Goal: Task Accomplishment & Management: Manage account settings

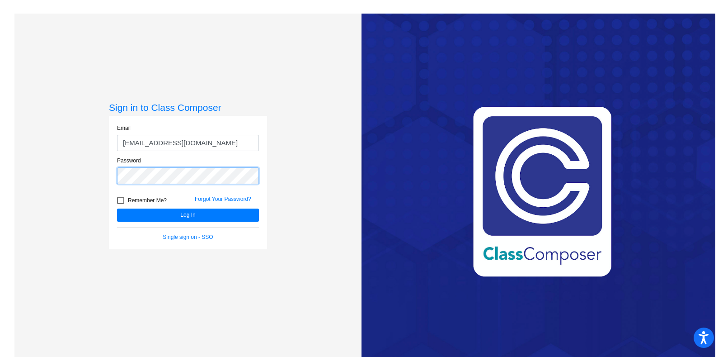
click at [117, 208] on button "Log In" at bounding box center [188, 214] width 142 height 13
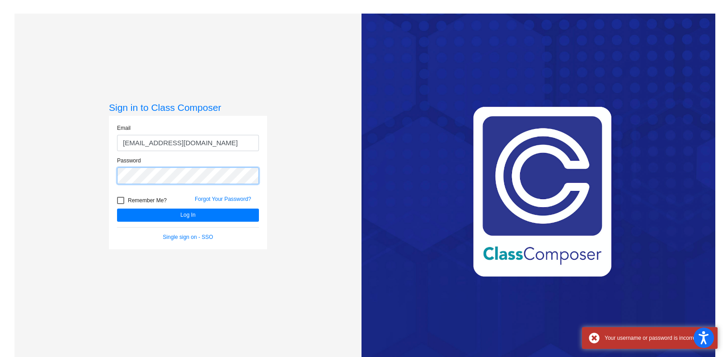
click at [61, 183] on div "Sign in to Class Composer Email qshields@hatboro-horsham.org Password Remember …" at bounding box center [187, 192] width 347 height 357
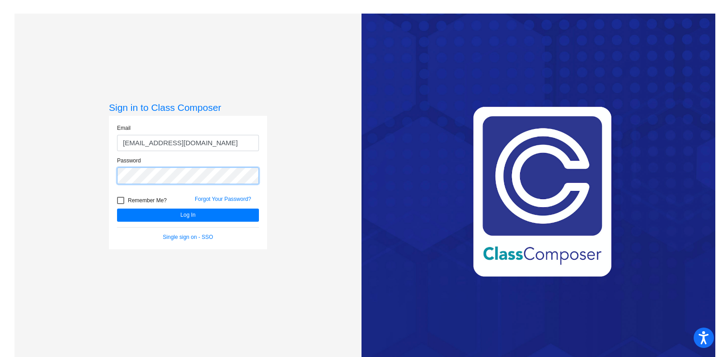
click at [117, 208] on button "Log In" at bounding box center [188, 214] width 142 height 13
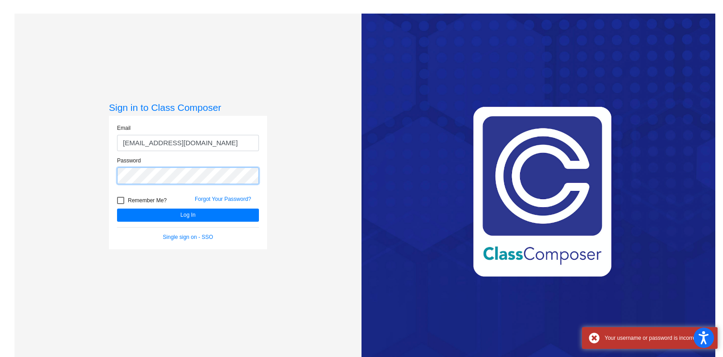
click at [117, 208] on button "Log In" at bounding box center [188, 214] width 142 height 13
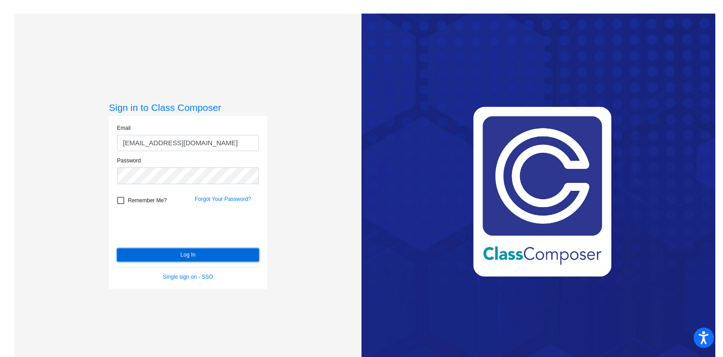
click at [182, 255] on button "Log In" at bounding box center [188, 254] width 142 height 13
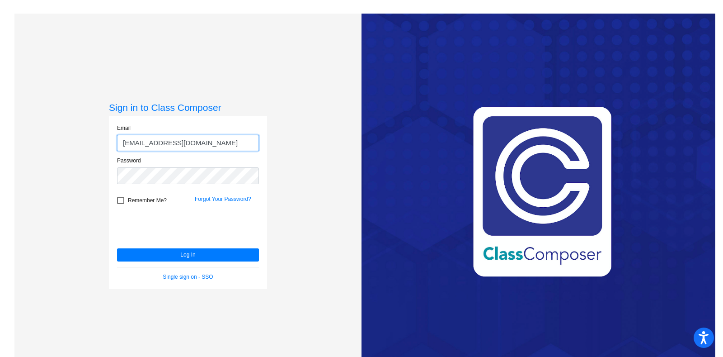
drag, startPoint x: 220, startPoint y: 144, endPoint x: 166, endPoint y: 142, distance: 54.3
click at [164, 142] on input "qshields@hatboro-horsham.org" at bounding box center [188, 143] width 142 height 17
type input "qshields@hhsd.org"
click at [117, 248] on button "Log In" at bounding box center [188, 254] width 142 height 13
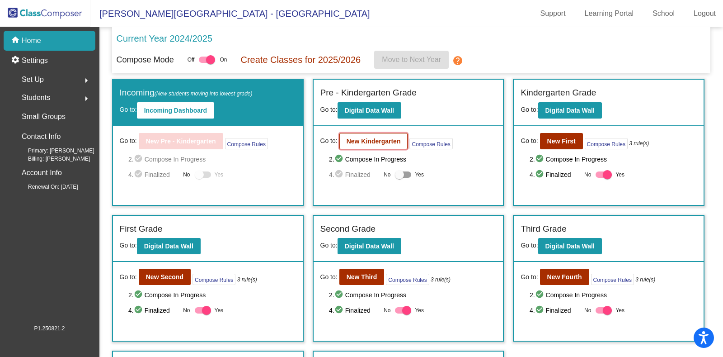
click at [355, 141] on b "New Kindergarten" at bounding box center [374, 140] width 54 height 7
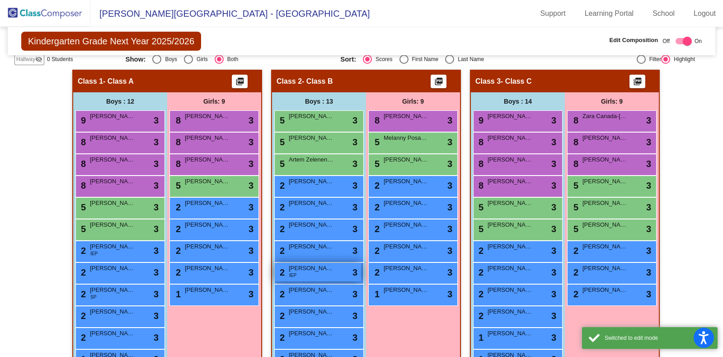
scroll to position [226, 0]
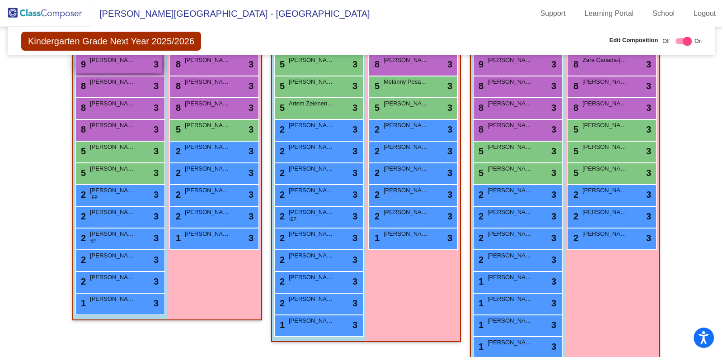
click at [119, 69] on div "9 Justin Lauture lock do_not_disturb_alt 3" at bounding box center [119, 64] width 86 height 19
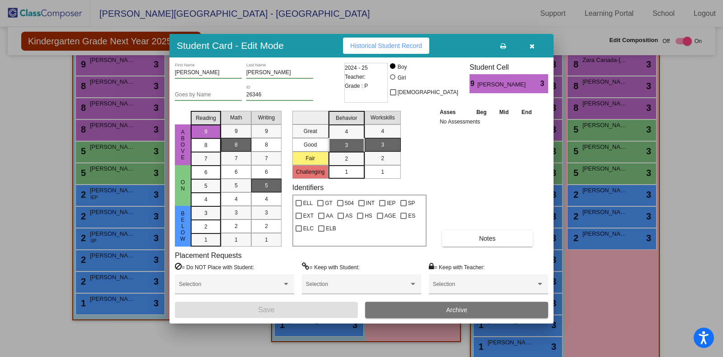
click at [692, 129] on div at bounding box center [361, 178] width 723 height 357
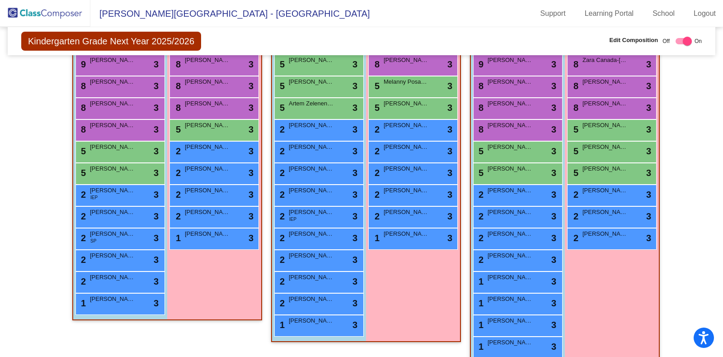
scroll to position [0, 0]
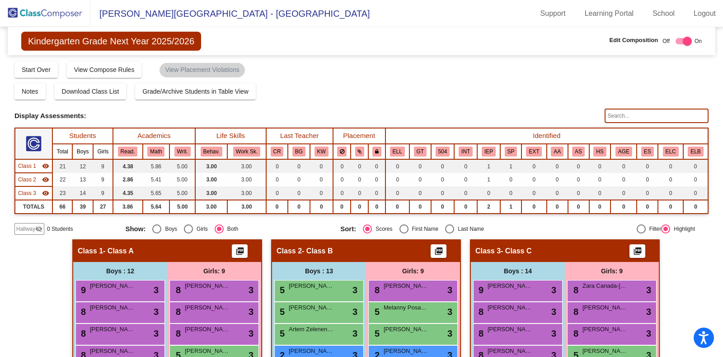
click at [64, 17] on img at bounding box center [45, 13] width 90 height 27
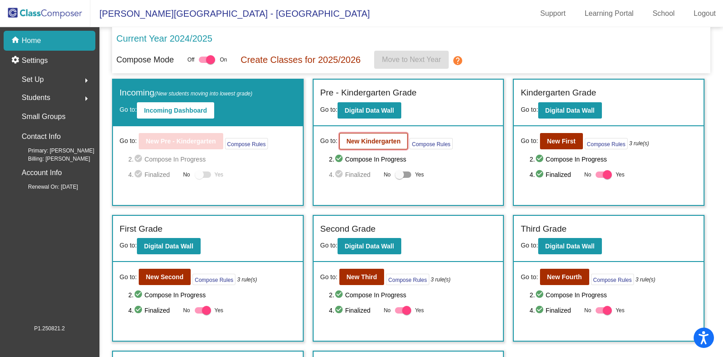
click at [367, 139] on b "New Kindergarten" at bounding box center [374, 140] width 54 height 7
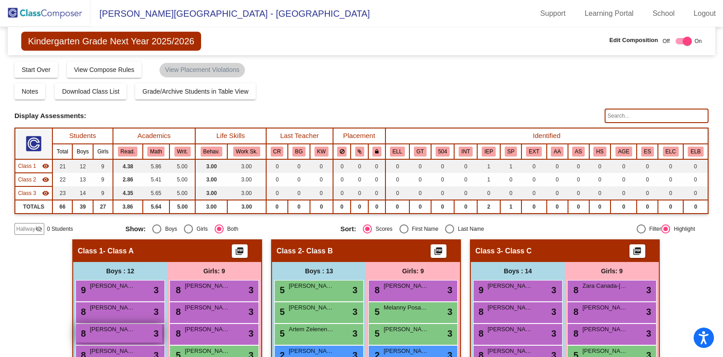
scroll to position [56, 0]
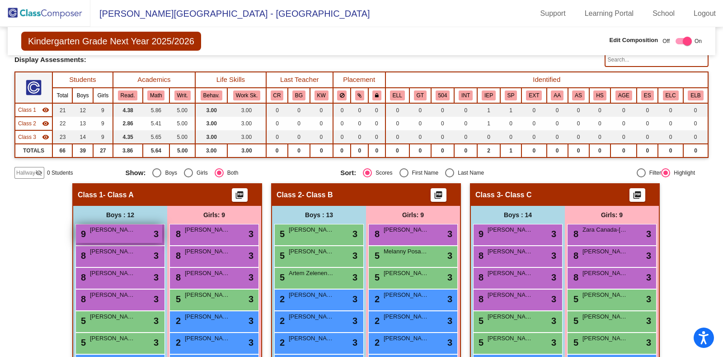
click at [115, 232] on div "9 Justin Lauture lock do_not_disturb_alt 3" at bounding box center [119, 233] width 86 height 19
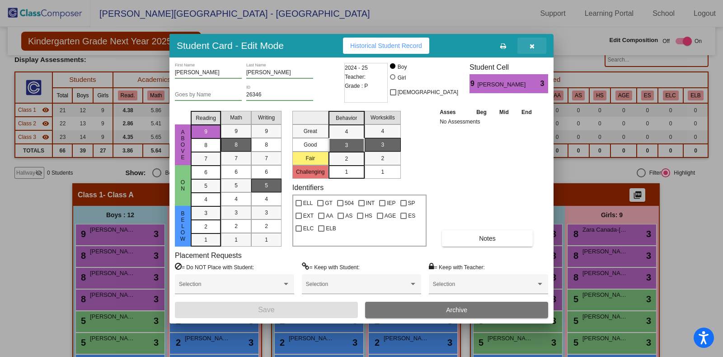
click at [537, 47] on button "button" at bounding box center [532, 46] width 29 height 16
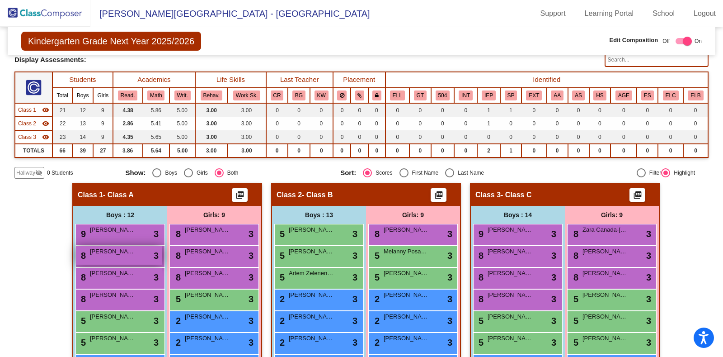
click at [126, 253] on span "[PERSON_NAME]" at bounding box center [112, 251] width 45 height 9
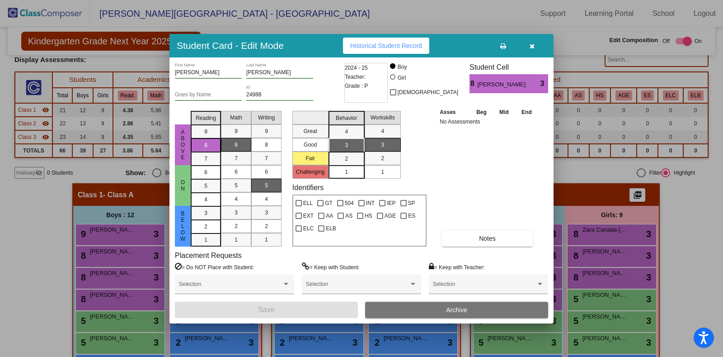
click at [542, 47] on button "button" at bounding box center [532, 46] width 29 height 16
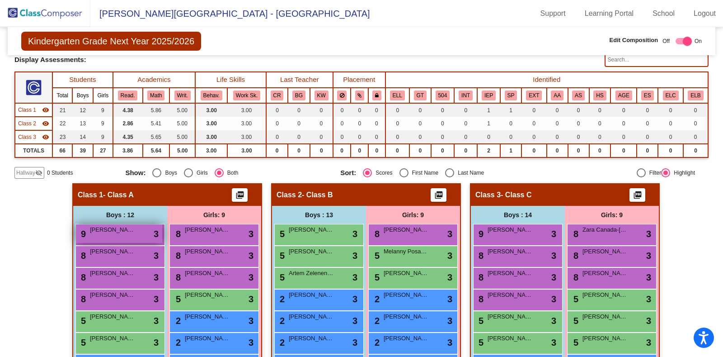
click at [115, 235] on div "9 Justin Lauture lock do_not_disturb_alt 3" at bounding box center [119, 233] width 86 height 19
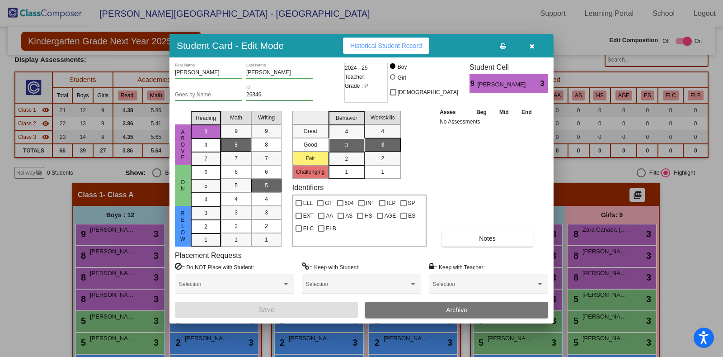
click at [540, 44] on button "button" at bounding box center [532, 46] width 29 height 16
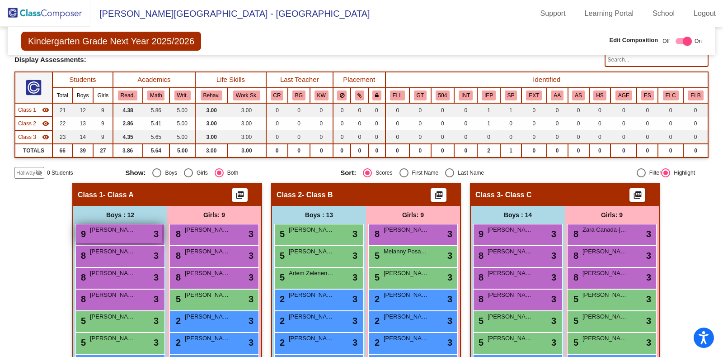
click at [106, 227] on span "[PERSON_NAME]" at bounding box center [112, 229] width 45 height 9
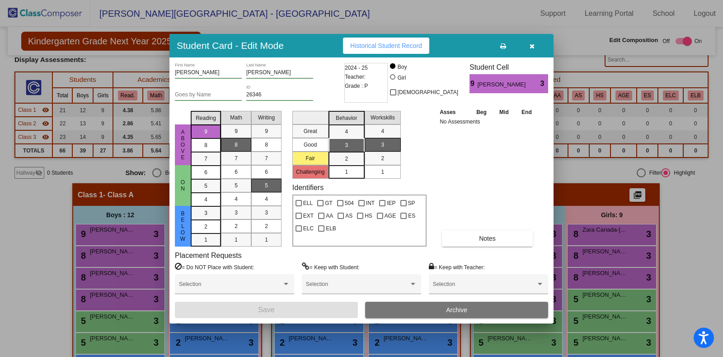
click at [540, 47] on button "button" at bounding box center [532, 46] width 29 height 16
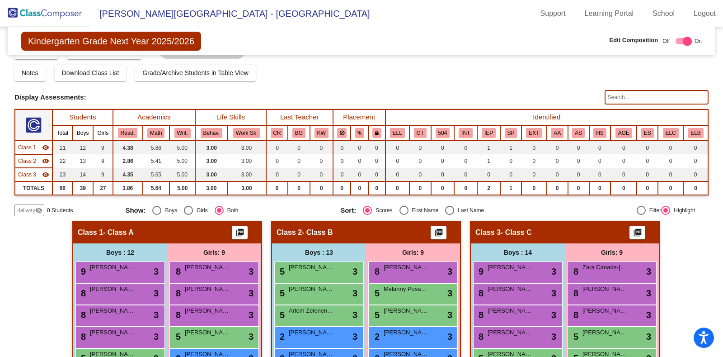
scroll to position [32, 0]
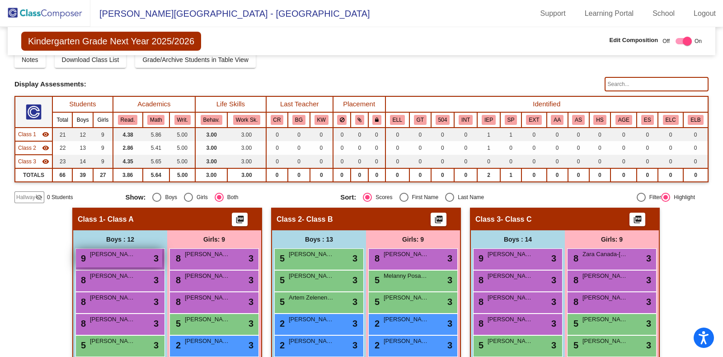
click at [129, 251] on span "[PERSON_NAME]" at bounding box center [112, 253] width 45 height 9
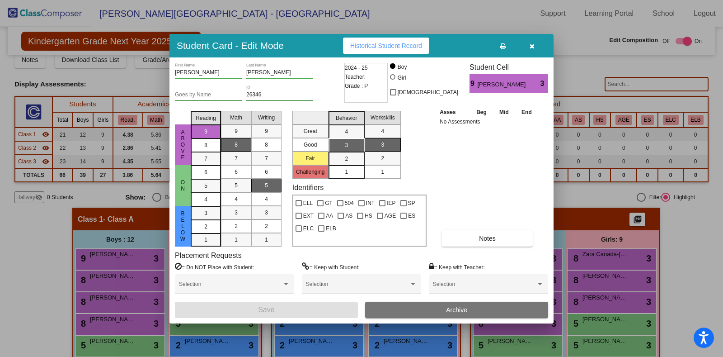
click at [350, 167] on div "1" at bounding box center [347, 172] width 18 height 14
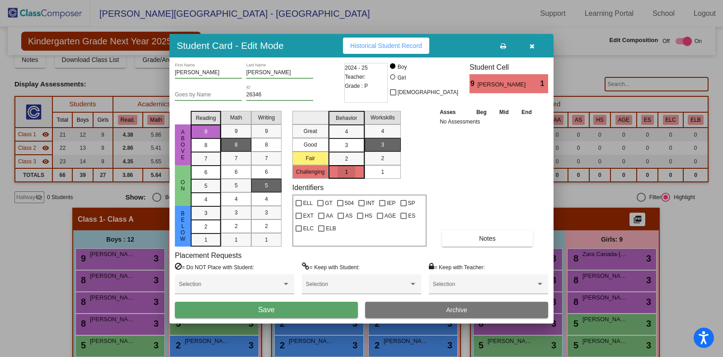
click at [373, 169] on mat-list-option "1" at bounding box center [383, 172] width 36 height 14
click at [28, 227] on div at bounding box center [361, 178] width 723 height 357
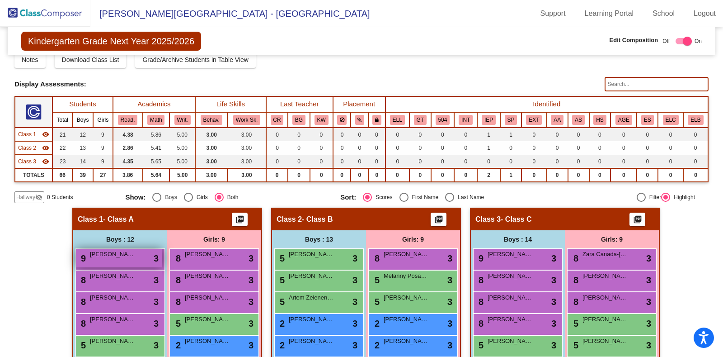
click at [118, 254] on span "[PERSON_NAME]" at bounding box center [112, 253] width 45 height 9
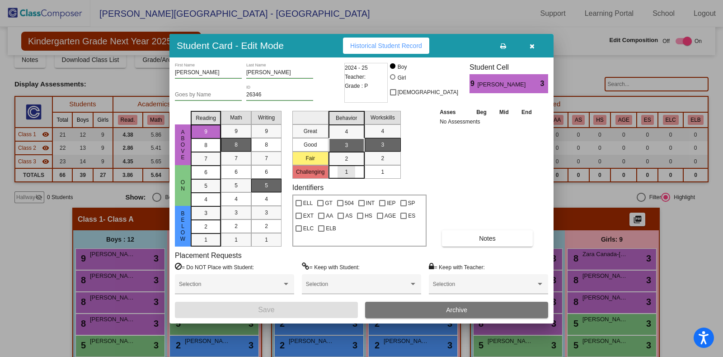
click at [352, 165] on div "1" at bounding box center [347, 172] width 18 height 14
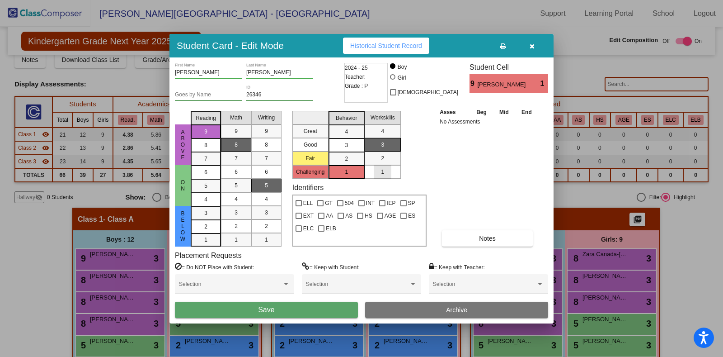
click at [386, 175] on div "1" at bounding box center [383, 172] width 18 height 14
click at [304, 307] on button "Save" at bounding box center [266, 309] width 183 height 16
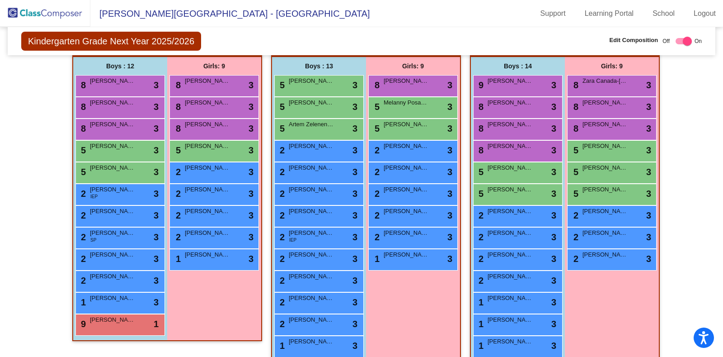
scroll to position [205, 0]
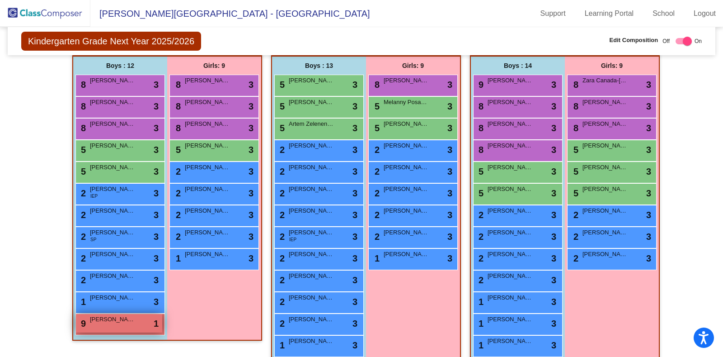
click at [116, 325] on div "9 Justin Lauture lock do_not_disturb_alt 1" at bounding box center [119, 323] width 86 height 19
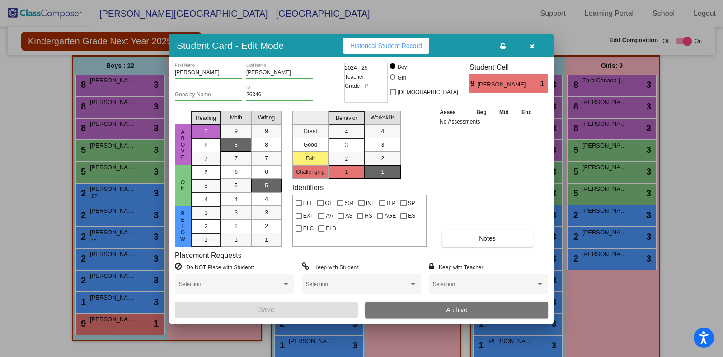
click at [681, 150] on div at bounding box center [361, 178] width 723 height 357
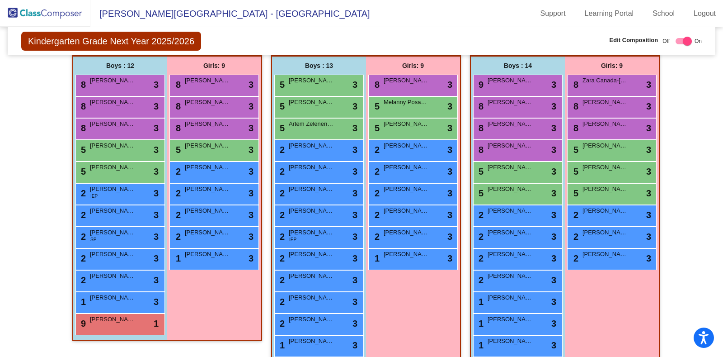
scroll to position [61, 0]
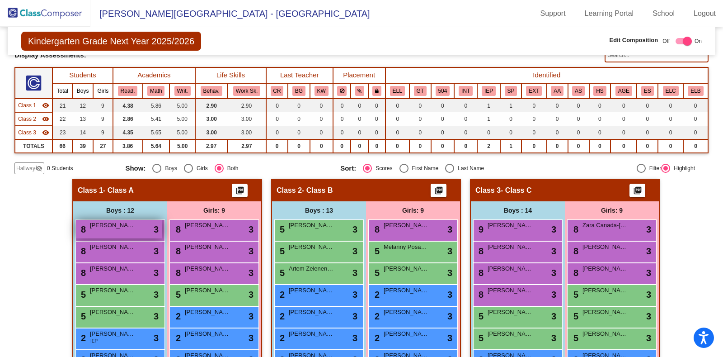
click at [105, 225] on span "[PERSON_NAME]" at bounding box center [112, 225] width 45 height 9
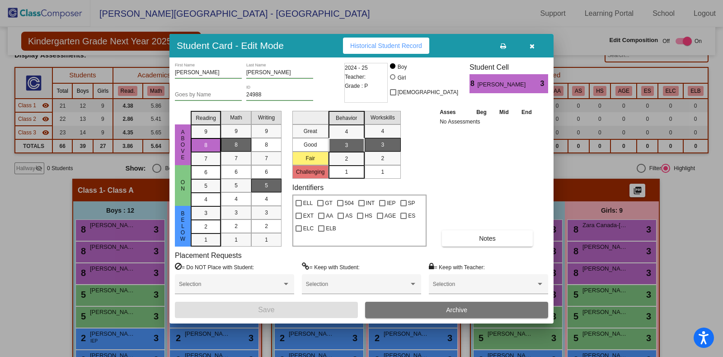
click at [533, 47] on icon "button" at bounding box center [532, 46] width 5 height 6
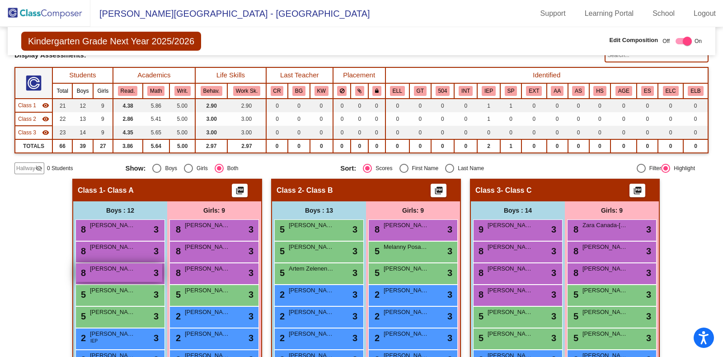
click at [133, 265] on div "8 Logan McKeown lock do_not_disturb_alt 3" at bounding box center [119, 272] width 86 height 19
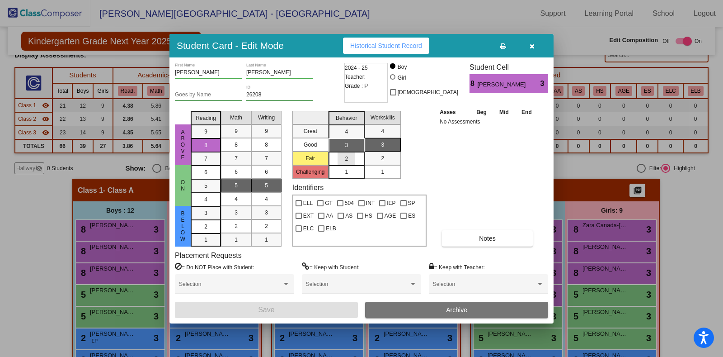
click at [352, 160] on div "2" at bounding box center [347, 159] width 18 height 14
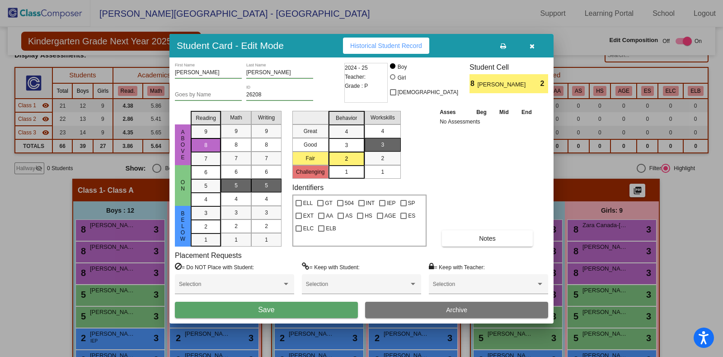
click at [384, 130] on span "4" at bounding box center [382, 131] width 3 height 8
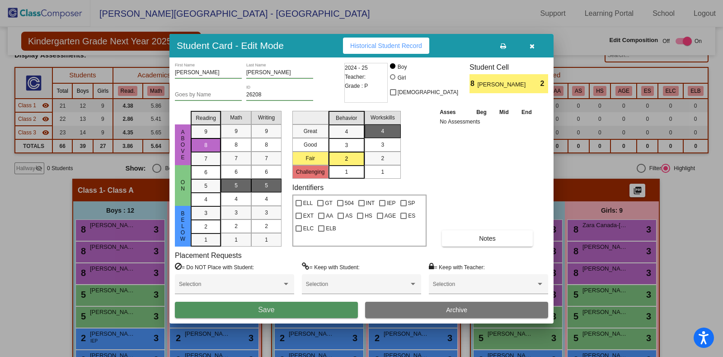
click at [326, 309] on button "Save" at bounding box center [266, 309] width 183 height 16
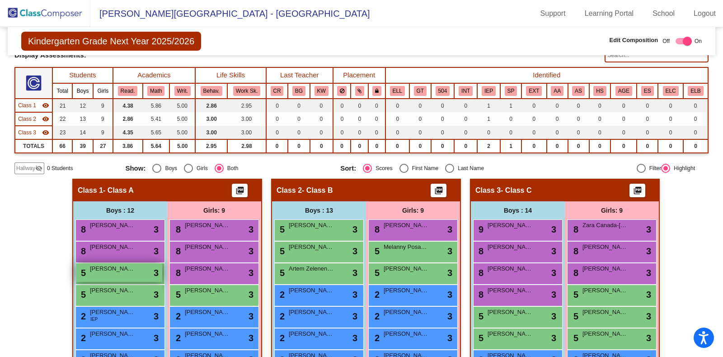
click at [114, 273] on div "5 Rory Ashton lock do_not_disturb_alt 3" at bounding box center [119, 272] width 86 height 19
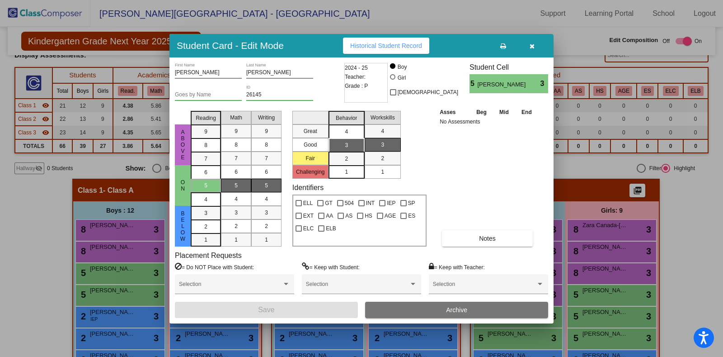
click at [353, 133] on div "4" at bounding box center [347, 132] width 18 height 14
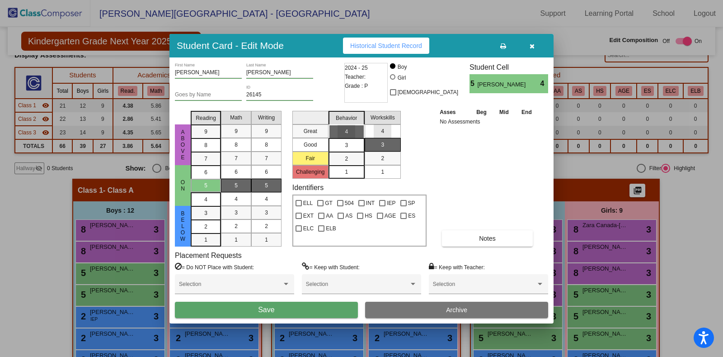
click at [365, 131] on mat-list-option "4" at bounding box center [383, 131] width 36 height 14
click at [309, 305] on button "Save" at bounding box center [266, 309] width 183 height 16
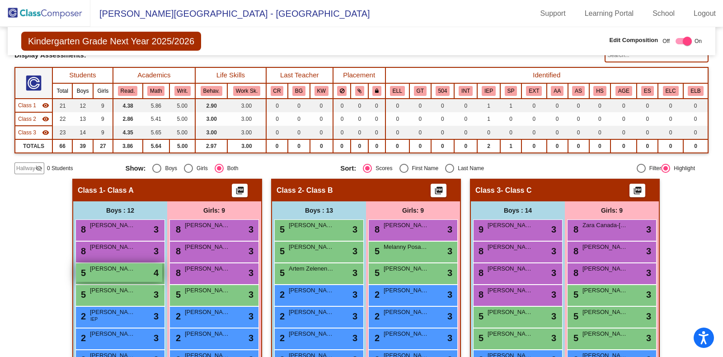
click at [101, 272] on div "5 Rory Ashton lock do_not_disturb_alt 4" at bounding box center [119, 272] width 86 height 19
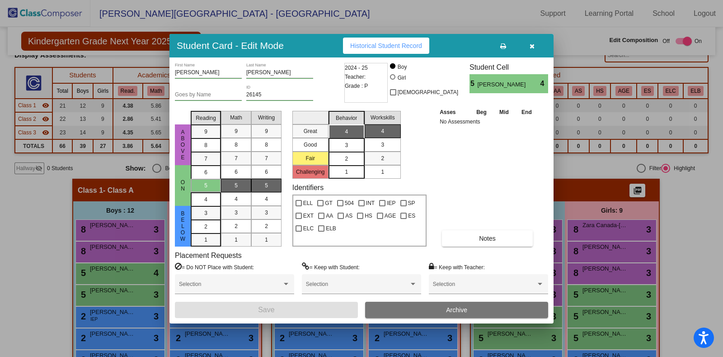
click at [350, 155] on div "2" at bounding box center [347, 159] width 18 height 14
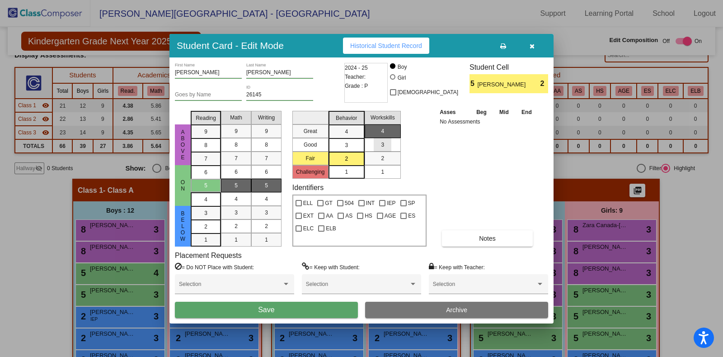
click at [386, 141] on div "3" at bounding box center [383, 145] width 18 height 14
click at [311, 308] on button "Save" at bounding box center [266, 309] width 183 height 16
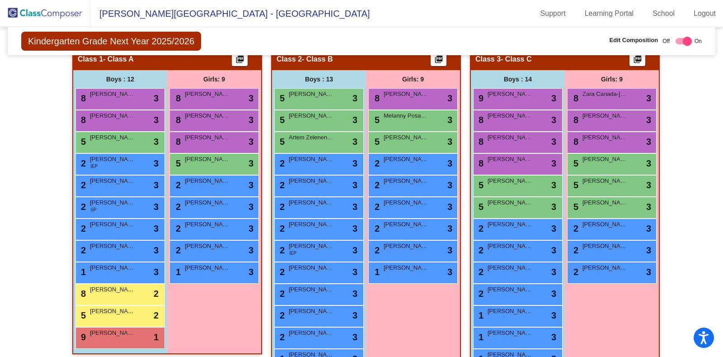
scroll to position [196, 0]
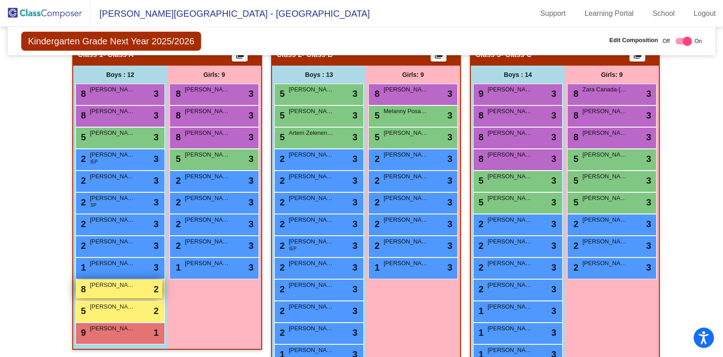
click at [121, 280] on span "[PERSON_NAME]" at bounding box center [112, 284] width 45 height 9
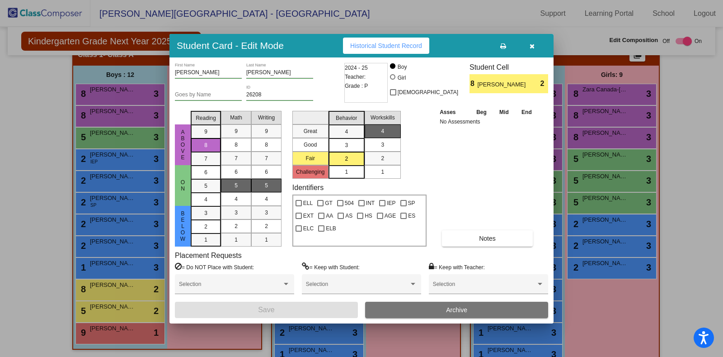
click at [716, 134] on div at bounding box center [361, 178] width 723 height 357
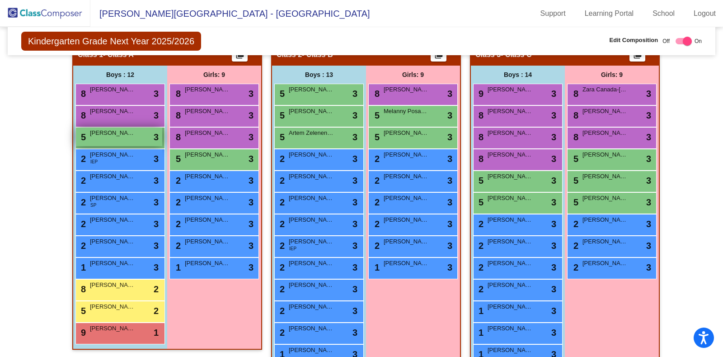
click at [108, 136] on div "5 Ryan Hartford lock do_not_disturb_alt 3" at bounding box center [119, 136] width 86 height 19
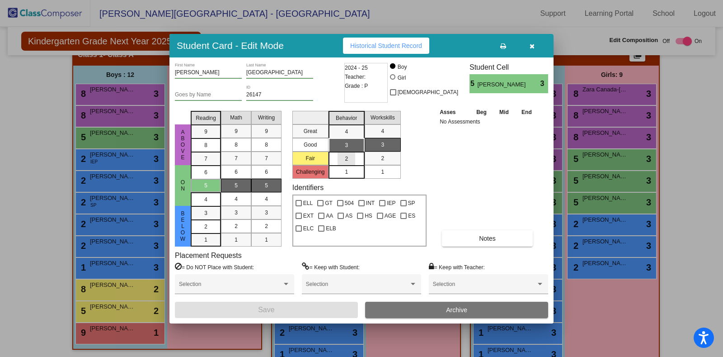
click at [348, 159] on span "2" at bounding box center [346, 159] width 3 height 8
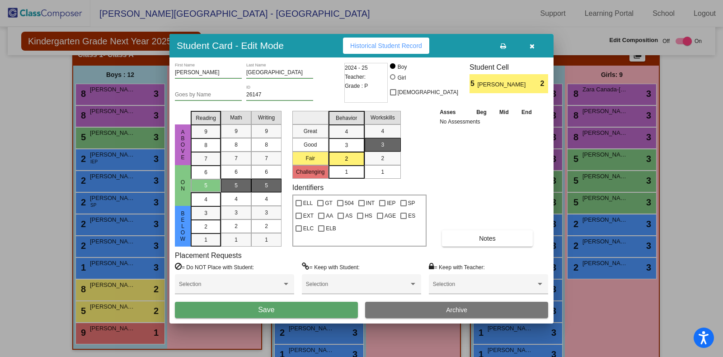
click at [390, 138] on div "3" at bounding box center [383, 145] width 18 height 14
click at [268, 306] on span "Save" at bounding box center [266, 310] width 16 height 8
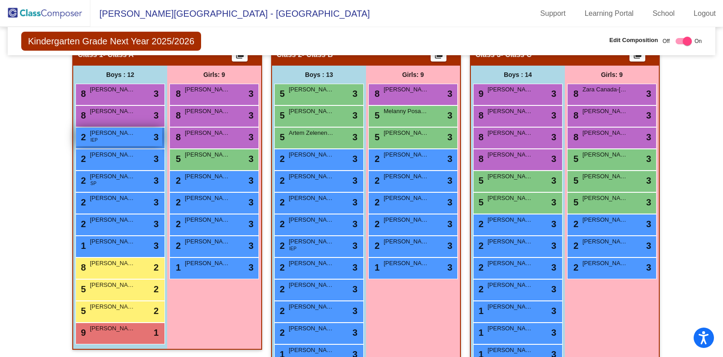
click at [111, 132] on span "[PERSON_NAME]" at bounding box center [112, 132] width 45 height 9
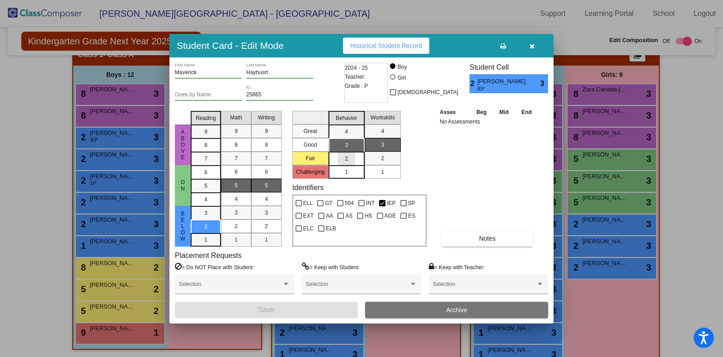
click at [341, 164] on div "2" at bounding box center [347, 159] width 18 height 14
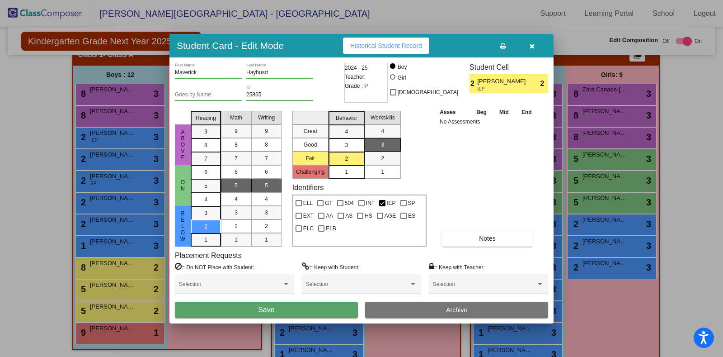
click at [368, 173] on mat-list-option "1" at bounding box center [383, 172] width 36 height 14
click at [354, 173] on div "1" at bounding box center [347, 172] width 18 height 14
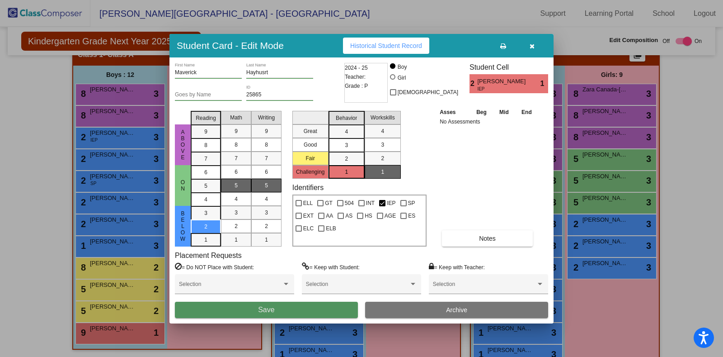
click at [296, 304] on button "Save" at bounding box center [266, 309] width 183 height 16
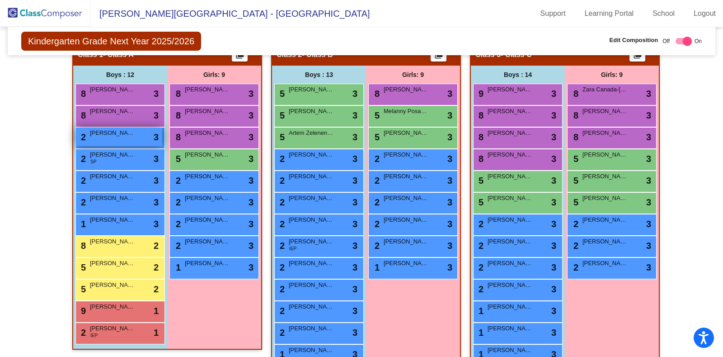
click at [118, 138] on div "2 Jeremy Liu lock do_not_disturb_alt 3" at bounding box center [119, 136] width 86 height 19
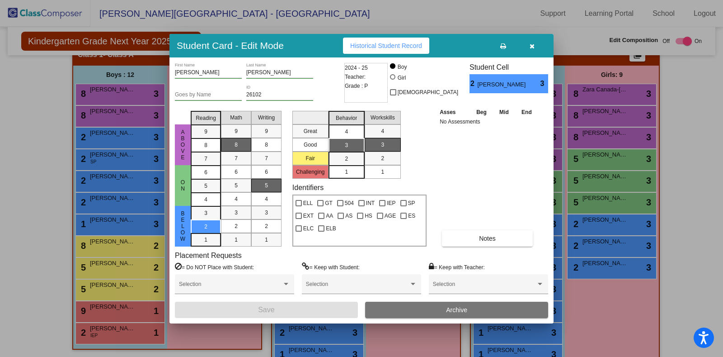
click at [339, 125] on div "4" at bounding box center [347, 132] width 18 height 14
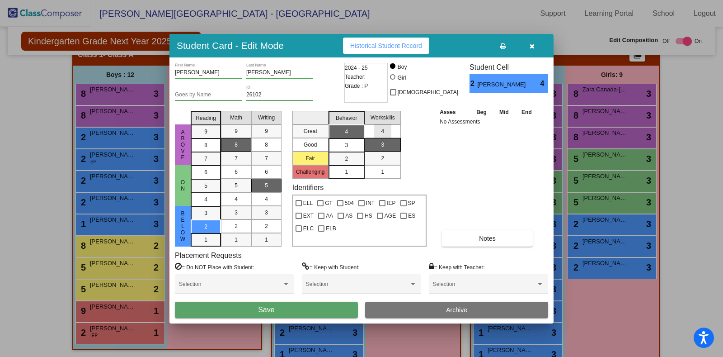
click at [379, 134] on div "4" at bounding box center [383, 131] width 18 height 14
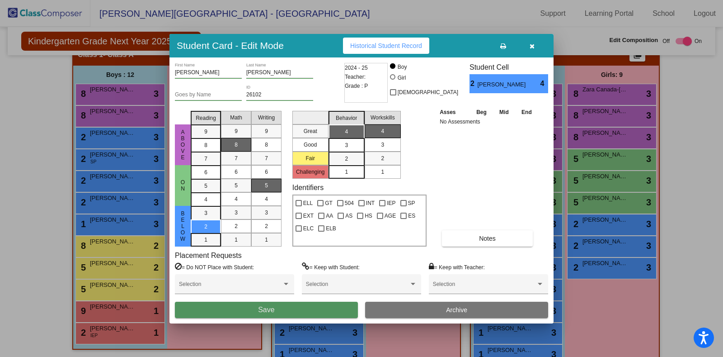
click at [314, 317] on button "Save" at bounding box center [266, 309] width 183 height 16
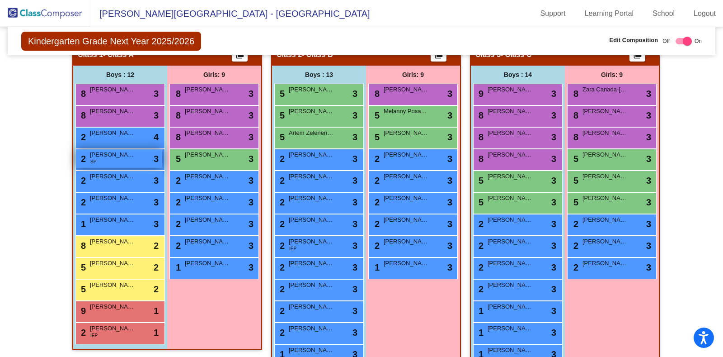
click at [118, 155] on span "[PERSON_NAME]" at bounding box center [112, 154] width 45 height 9
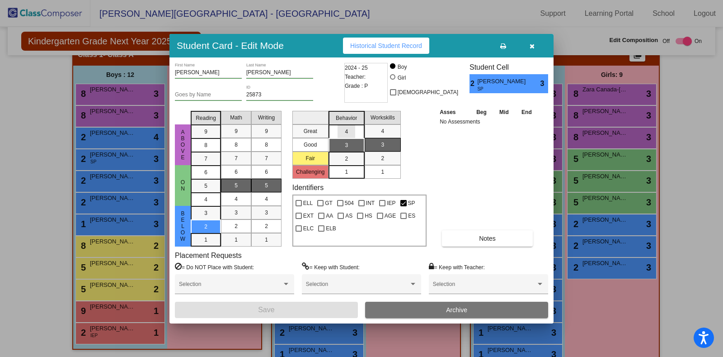
click at [342, 132] on div "4" at bounding box center [347, 132] width 18 height 14
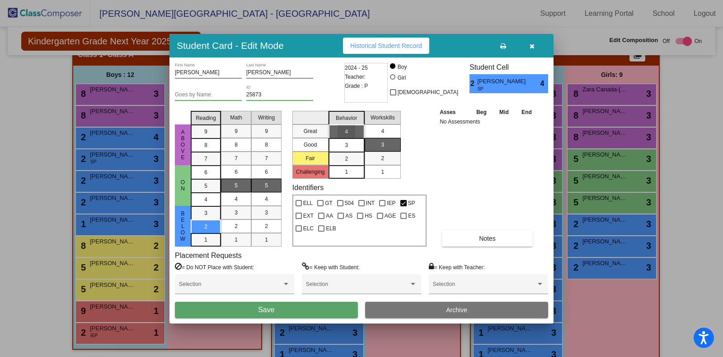
click at [376, 130] on div "4" at bounding box center [383, 131] width 18 height 14
click at [302, 315] on button "Save" at bounding box center [266, 309] width 183 height 16
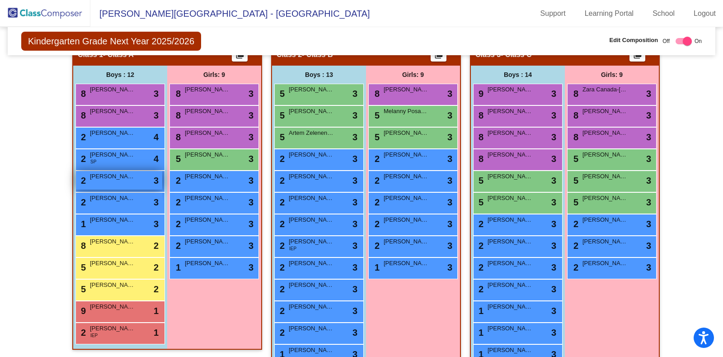
click at [110, 176] on span "[PERSON_NAME]" at bounding box center [112, 176] width 45 height 9
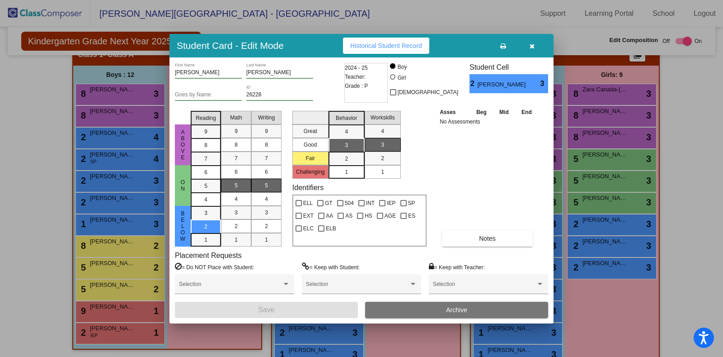
click at [346, 123] on div "Behavior" at bounding box center [347, 118] width 36 height 14
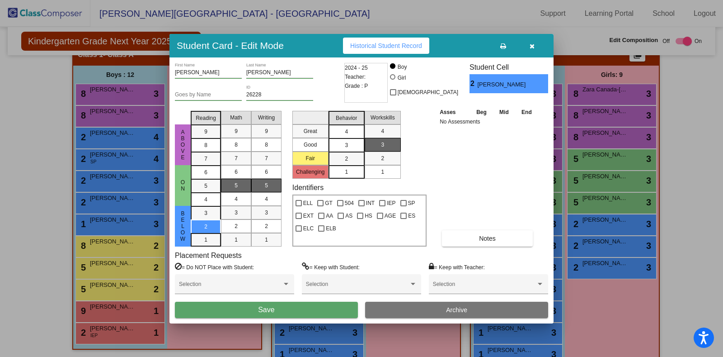
click at [346, 128] on span "4" at bounding box center [346, 131] width 3 height 8
click at [383, 127] on span "4" at bounding box center [382, 131] width 3 height 8
click at [265, 306] on span "Save" at bounding box center [266, 310] width 16 height 8
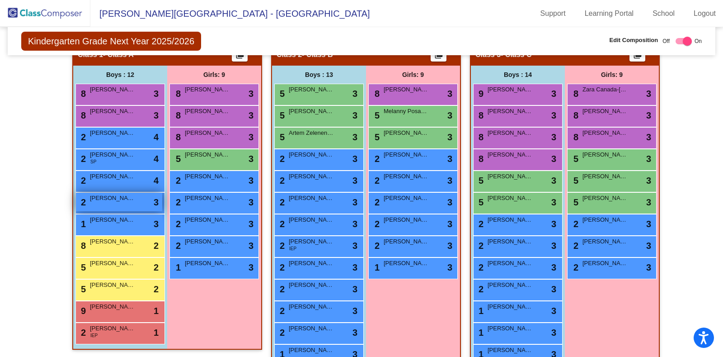
click at [112, 201] on div "2 Rowan Zwiercan lock do_not_disturb_alt 3" at bounding box center [119, 202] width 86 height 19
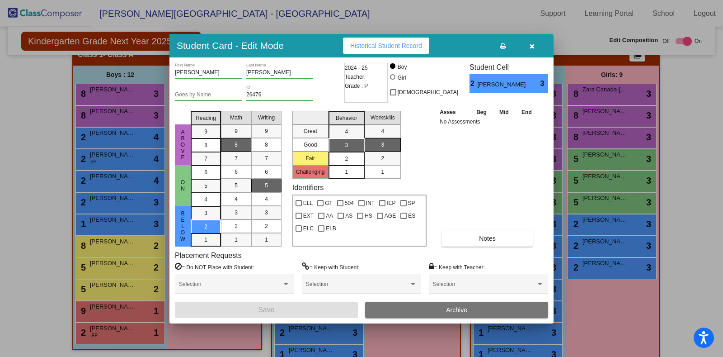
click at [351, 160] on div "2" at bounding box center [347, 159] width 18 height 14
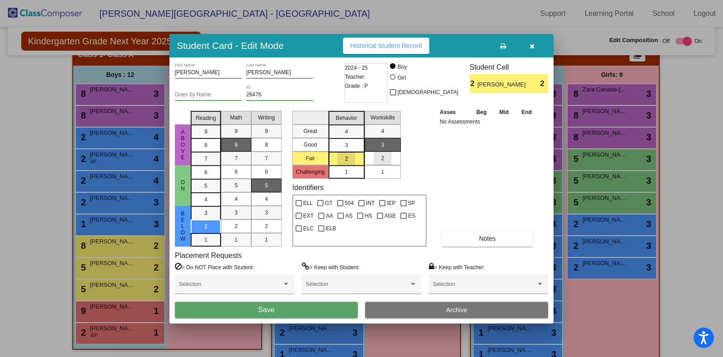
click at [374, 157] on div "2" at bounding box center [383, 158] width 18 height 14
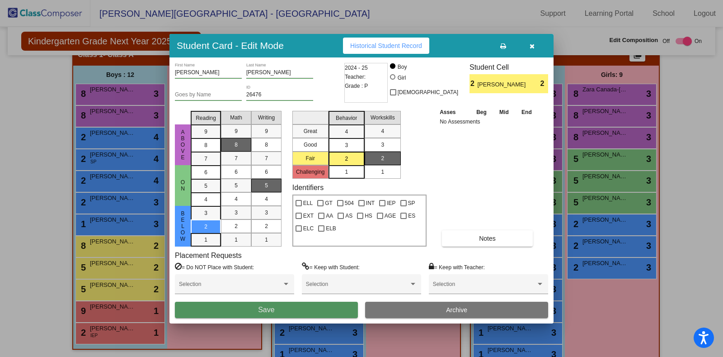
click at [302, 306] on button "Save" at bounding box center [266, 309] width 183 height 16
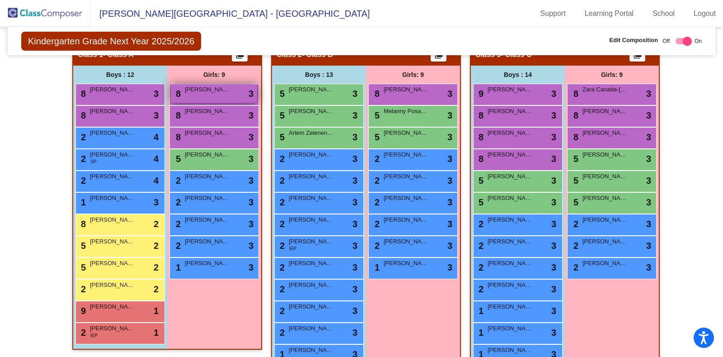
click at [203, 94] on div "8 Jordan Gaul lock do_not_disturb_alt 3" at bounding box center [214, 93] width 86 height 19
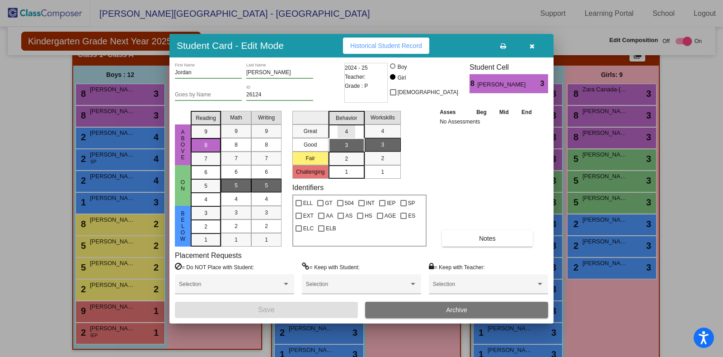
click at [348, 133] on div "4" at bounding box center [347, 132] width 18 height 14
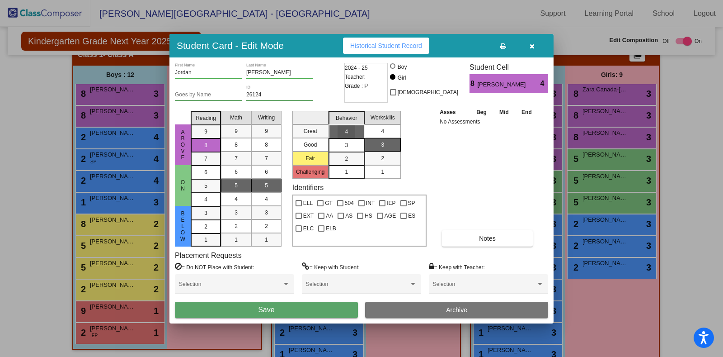
click at [388, 132] on div "4" at bounding box center [383, 131] width 18 height 14
click at [308, 308] on button "Save" at bounding box center [266, 309] width 183 height 16
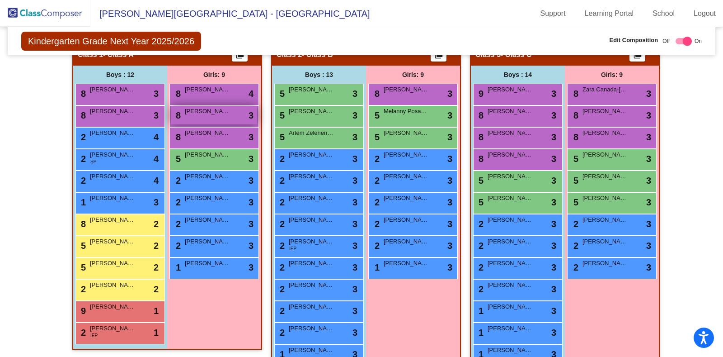
click at [198, 109] on span "[PERSON_NAME]" at bounding box center [207, 111] width 45 height 9
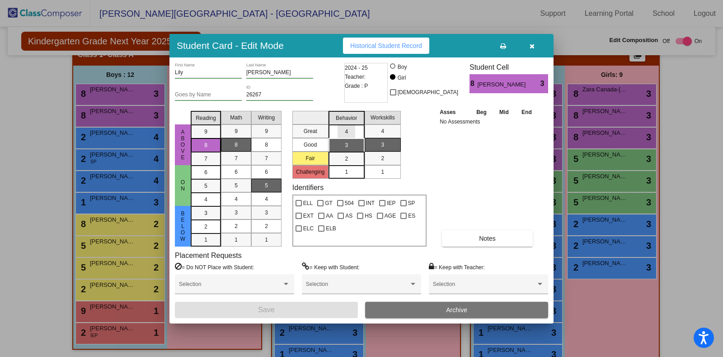
click at [342, 130] on div "4" at bounding box center [347, 132] width 18 height 14
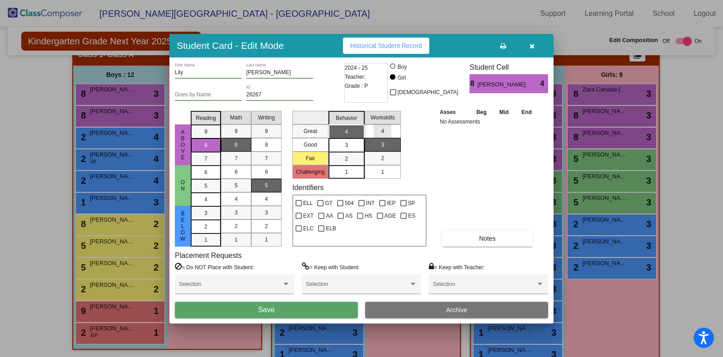
click at [389, 126] on div "4" at bounding box center [383, 131] width 18 height 14
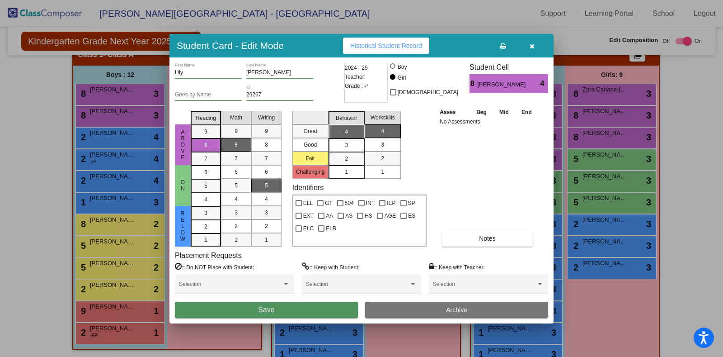
click at [313, 312] on button "Save" at bounding box center [266, 309] width 183 height 16
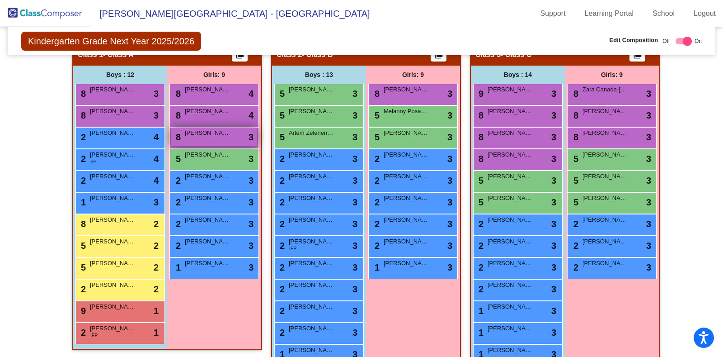
click at [198, 136] on div "8 Olivia Wentz lock do_not_disturb_alt 3" at bounding box center [214, 136] width 86 height 19
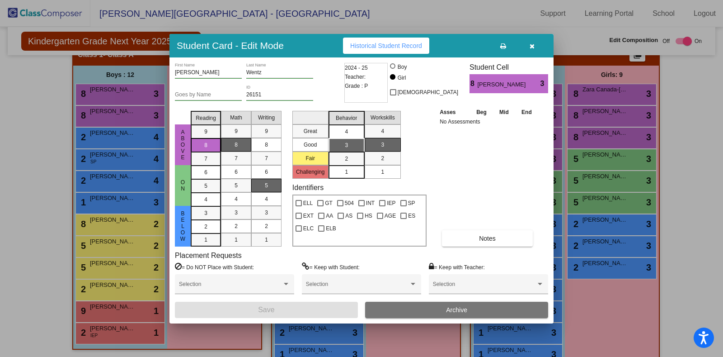
click at [346, 132] on span "4" at bounding box center [346, 131] width 3 height 8
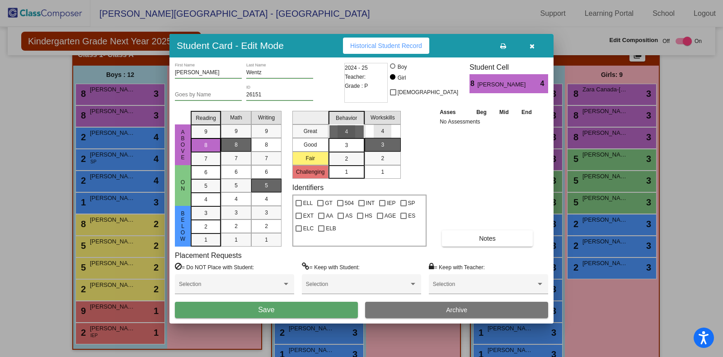
click at [372, 130] on mat-list-option "4" at bounding box center [383, 131] width 36 height 14
click at [298, 307] on button "Save" at bounding box center [266, 309] width 183 height 16
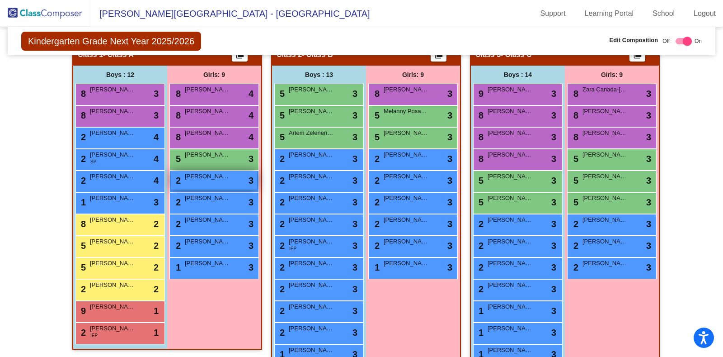
click at [201, 182] on div "2 Emily Bannon lock do_not_disturb_alt 3" at bounding box center [214, 180] width 86 height 19
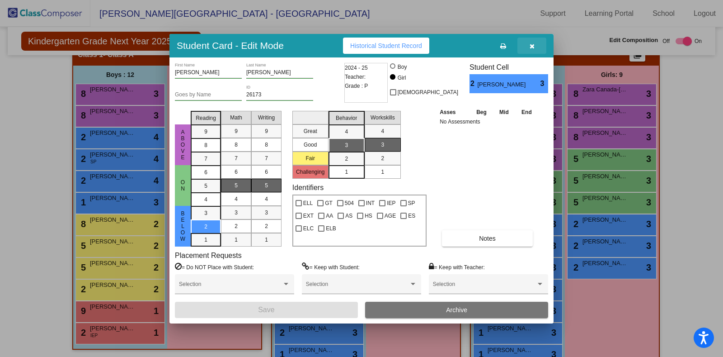
click at [527, 44] on button "button" at bounding box center [532, 46] width 29 height 16
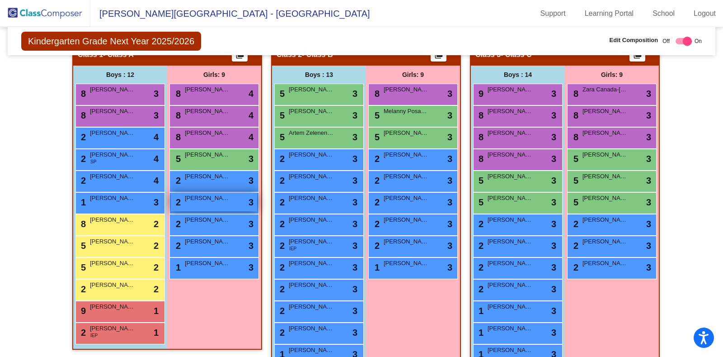
click at [216, 207] on div "2 Elah Brady lock do_not_disturb_alt 3" at bounding box center [214, 202] width 86 height 19
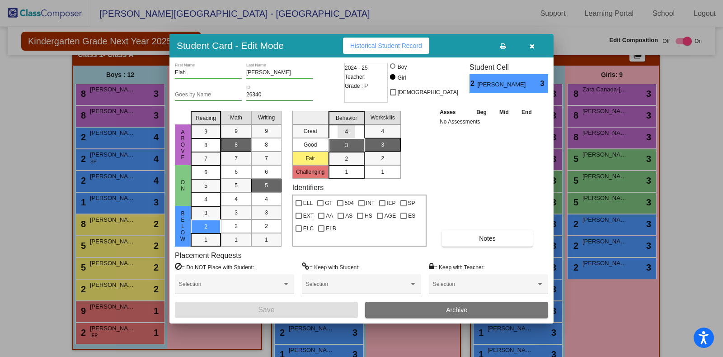
click at [349, 126] on div "4" at bounding box center [347, 132] width 18 height 14
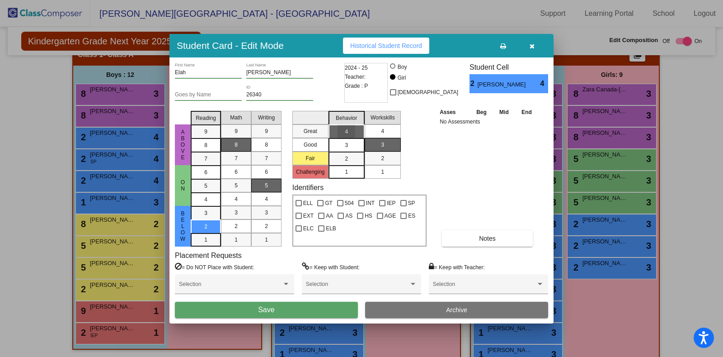
click at [376, 130] on div "4" at bounding box center [383, 131] width 18 height 14
click at [253, 304] on button "Save" at bounding box center [266, 309] width 183 height 16
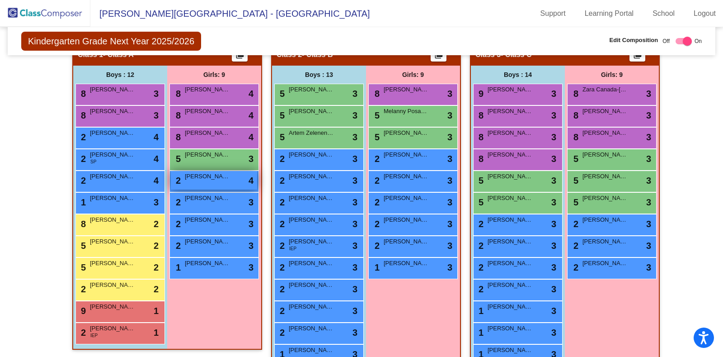
click at [203, 180] on div "2 Elah Brady lock do_not_disturb_alt 4" at bounding box center [214, 180] width 86 height 19
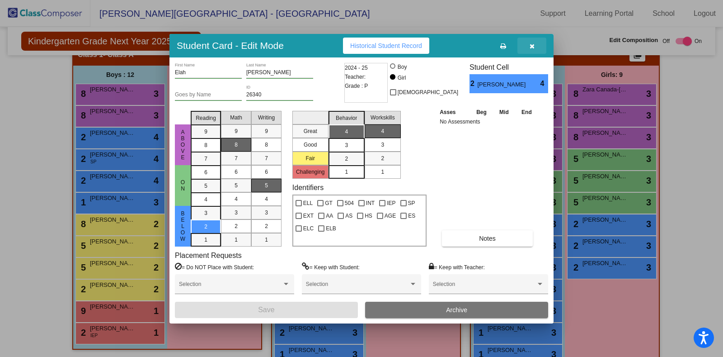
click at [537, 52] on button "button" at bounding box center [532, 46] width 29 height 16
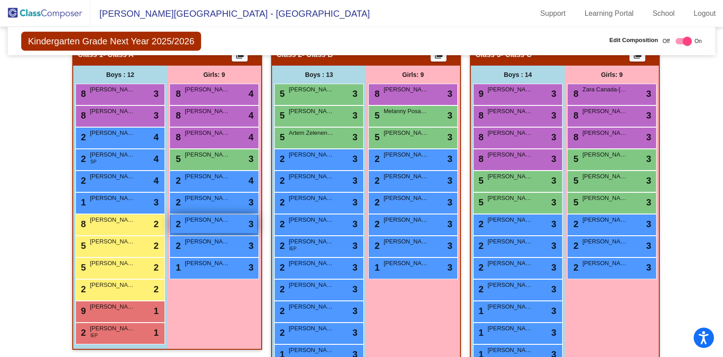
click at [214, 225] on div "2 Avery Gilbert lock do_not_disturb_alt 3" at bounding box center [214, 223] width 86 height 19
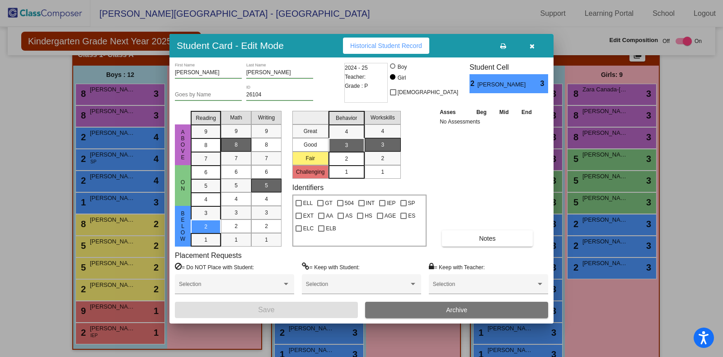
click at [351, 156] on div "2" at bounding box center [347, 159] width 18 height 14
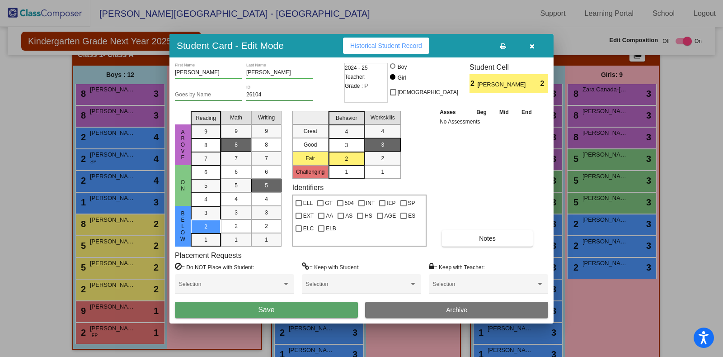
click at [397, 116] on div "Workskills" at bounding box center [382, 118] width 39 height 14
drag, startPoint x: 391, startPoint y: 125, endPoint x: 379, endPoint y: 132, distance: 13.6
click at [379, 132] on div "4" at bounding box center [383, 131] width 18 height 14
click at [314, 310] on button "Save" at bounding box center [266, 309] width 183 height 16
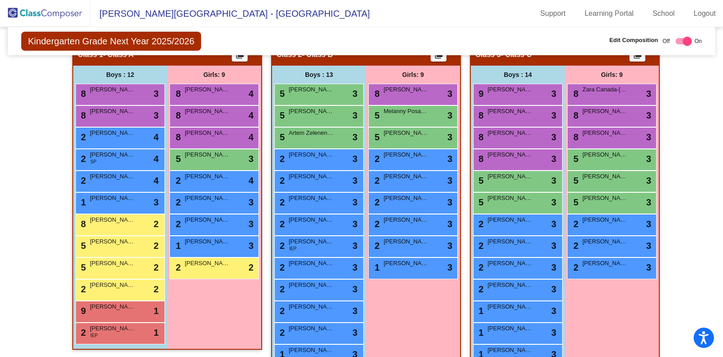
click at [194, 210] on div "2 Emily Bannon lock do_not_disturb_alt 3" at bounding box center [213, 203] width 89 height 22
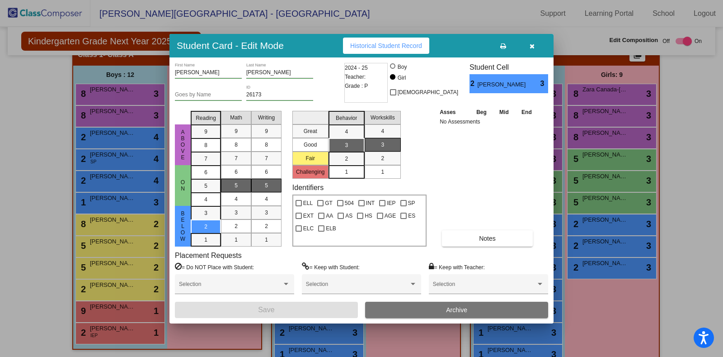
click at [349, 173] on div "1" at bounding box center [347, 172] width 18 height 14
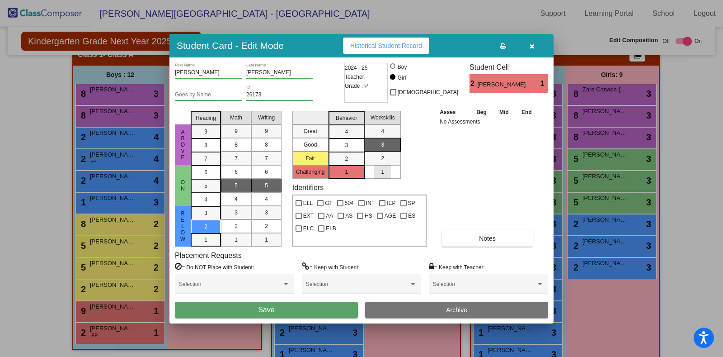
click at [378, 172] on div "1" at bounding box center [383, 172] width 18 height 14
click at [274, 311] on span "Save" at bounding box center [266, 310] width 16 height 8
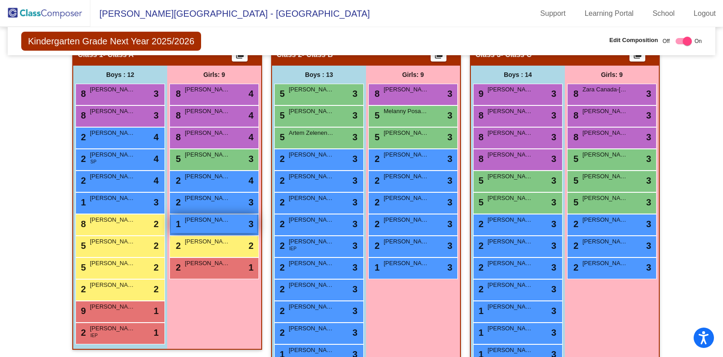
click at [210, 217] on span "[PERSON_NAME]" at bounding box center [207, 219] width 45 height 9
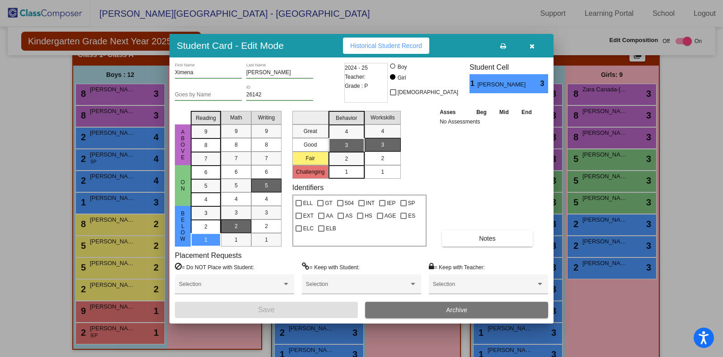
click at [377, 158] on div "2" at bounding box center [383, 158] width 18 height 14
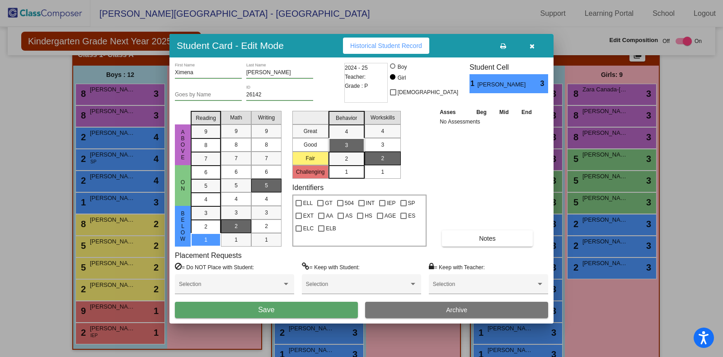
click at [326, 311] on button "Save" at bounding box center [266, 309] width 183 height 16
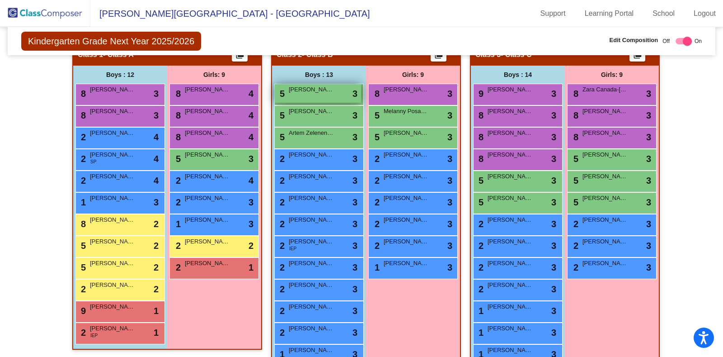
click at [311, 87] on span "[PERSON_NAME]" at bounding box center [311, 89] width 45 height 9
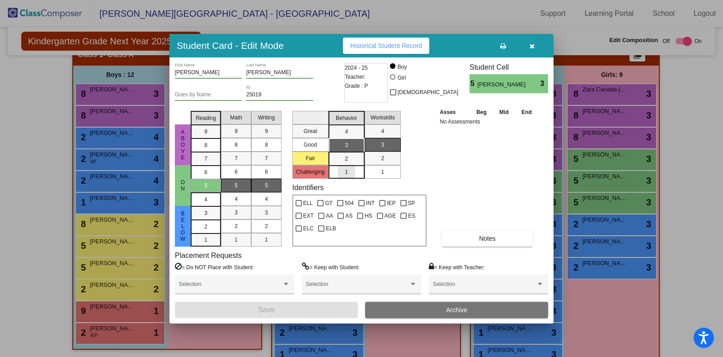
click at [355, 169] on mat-list-option "1" at bounding box center [347, 172] width 36 height 14
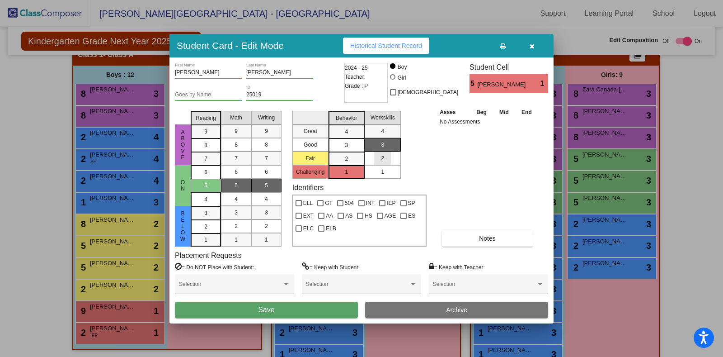
click at [386, 153] on div "2" at bounding box center [383, 158] width 18 height 14
click at [321, 312] on button "Save" at bounding box center [266, 309] width 183 height 16
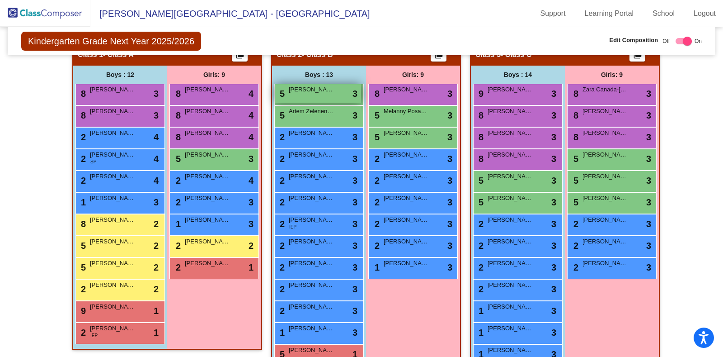
click at [325, 91] on span "[PERSON_NAME]" at bounding box center [311, 89] width 45 height 9
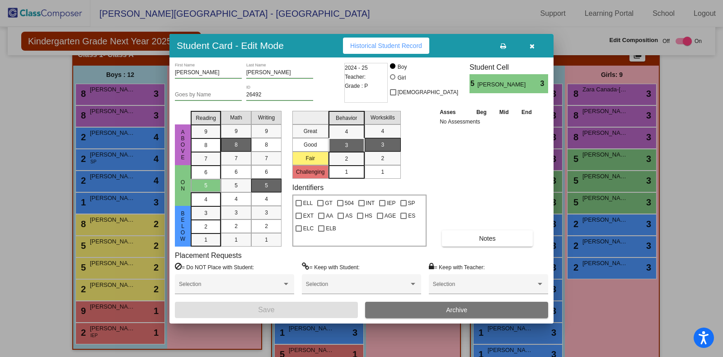
click at [353, 174] on div "1" at bounding box center [347, 172] width 18 height 14
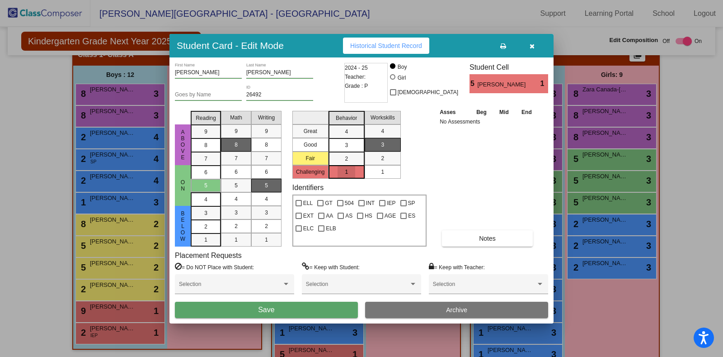
click at [362, 174] on mat-list-option "1" at bounding box center [347, 172] width 36 height 14
click at [375, 174] on div "1" at bounding box center [383, 172] width 18 height 14
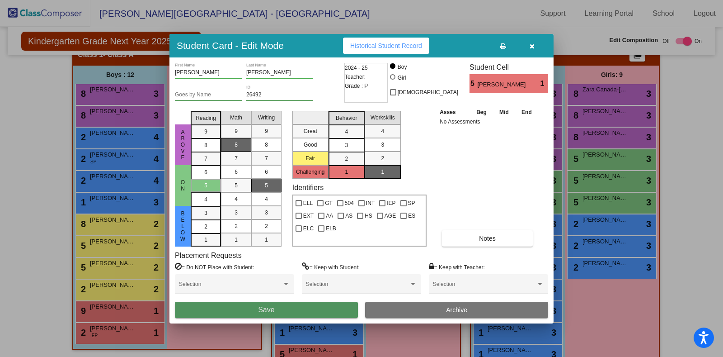
click at [265, 302] on button "Save" at bounding box center [266, 309] width 183 height 16
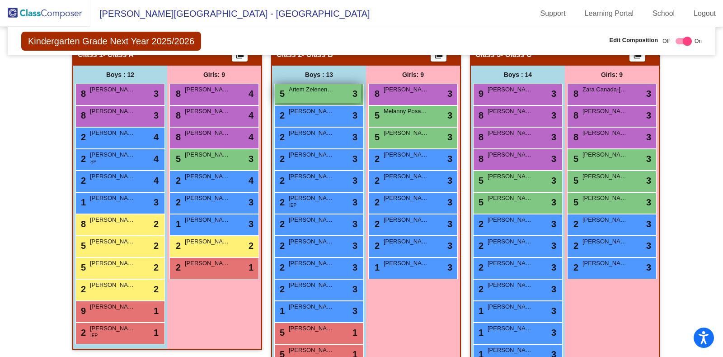
click at [313, 99] on div "5 Artem Zelenenkyi lock do_not_disturb_alt 3" at bounding box center [318, 93] width 86 height 19
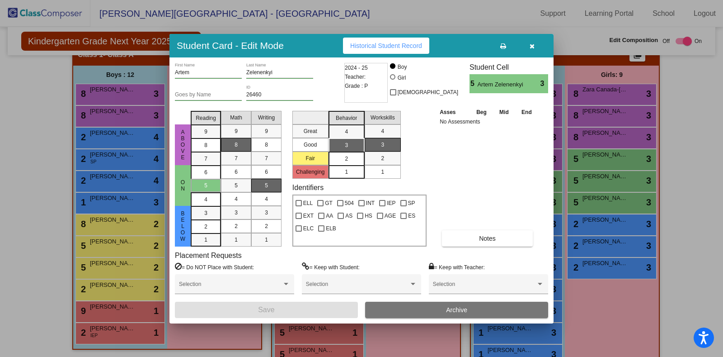
click at [343, 157] on div "2" at bounding box center [347, 159] width 18 height 14
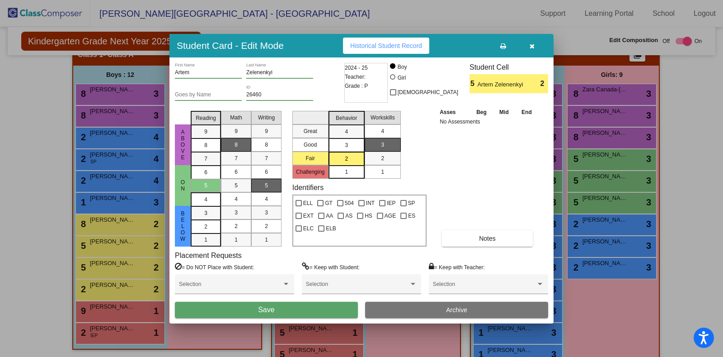
click at [376, 129] on div "4" at bounding box center [383, 131] width 18 height 14
click at [297, 314] on button "Save" at bounding box center [266, 309] width 183 height 16
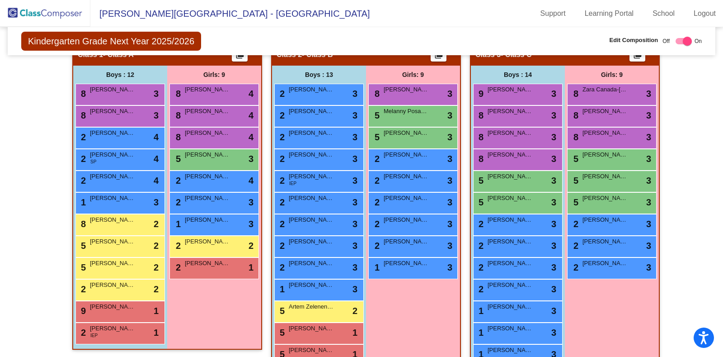
click at [320, 79] on div "Boys : 13" at bounding box center [319, 75] width 94 height 18
drag, startPoint x: 332, startPoint y: 89, endPoint x: 306, endPoint y: 87, distance: 25.9
click at [306, 87] on span "[PERSON_NAME]" at bounding box center [311, 89] width 45 height 9
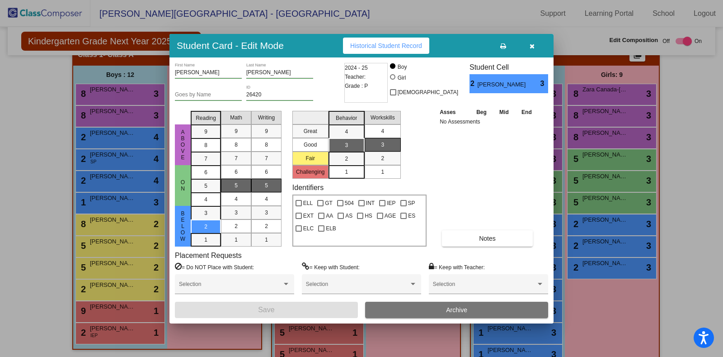
click at [379, 130] on div "4" at bounding box center [383, 131] width 18 height 14
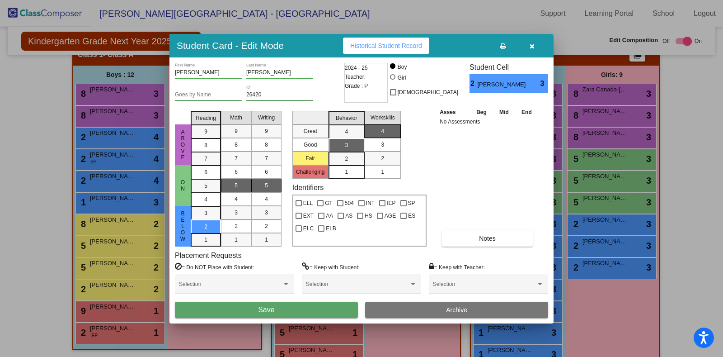
click at [331, 314] on button "Save" at bounding box center [266, 309] width 183 height 16
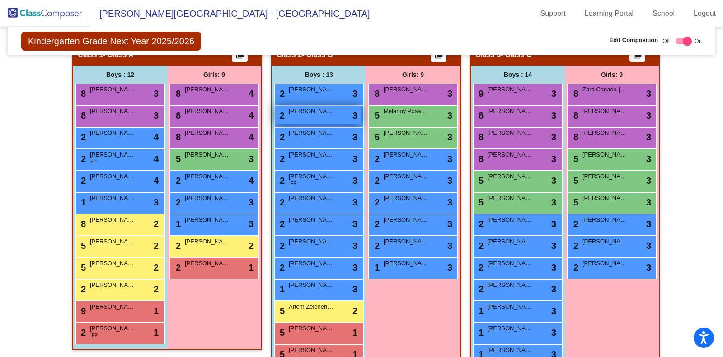
click at [323, 110] on span "Michael Brown" at bounding box center [311, 111] width 45 height 9
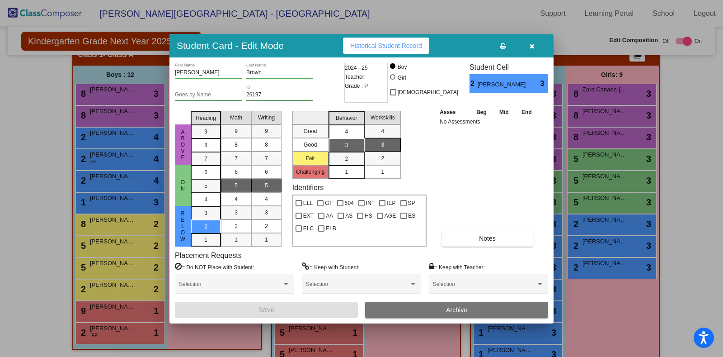
click at [353, 136] on div "4" at bounding box center [347, 132] width 18 height 14
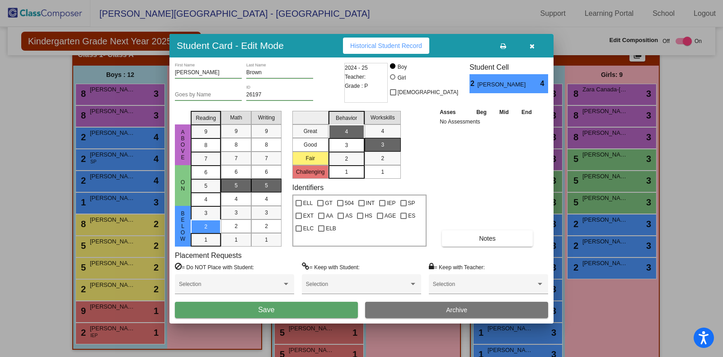
click at [264, 315] on button "Save" at bounding box center [266, 309] width 183 height 16
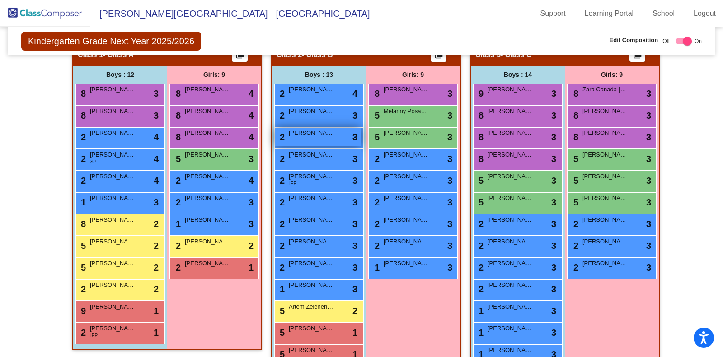
click at [311, 130] on span "[PERSON_NAME]" at bounding box center [311, 132] width 45 height 9
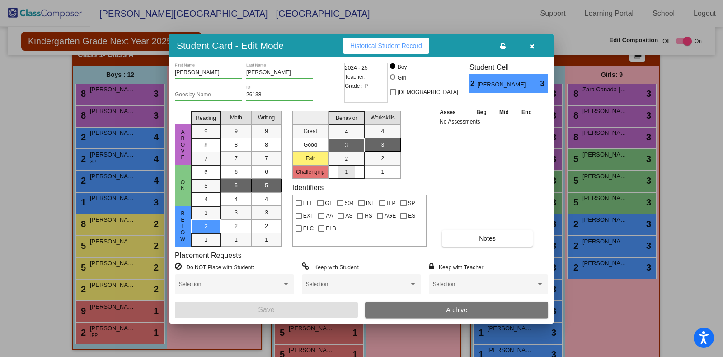
click at [350, 170] on div "1" at bounding box center [347, 172] width 18 height 14
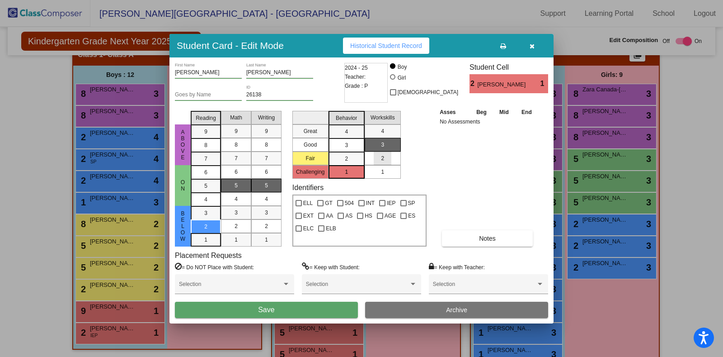
click at [391, 151] on div "2" at bounding box center [383, 158] width 18 height 14
click at [317, 306] on button "Save" at bounding box center [266, 309] width 183 height 16
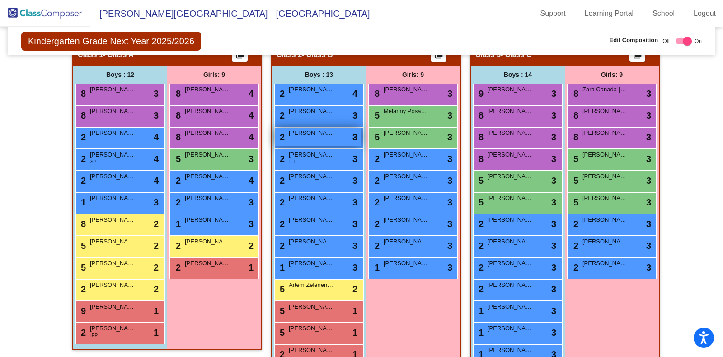
drag, startPoint x: 305, startPoint y: 133, endPoint x: 288, endPoint y: 129, distance: 17.6
click at [289, 129] on span "[PERSON_NAME]" at bounding box center [311, 132] width 45 height 9
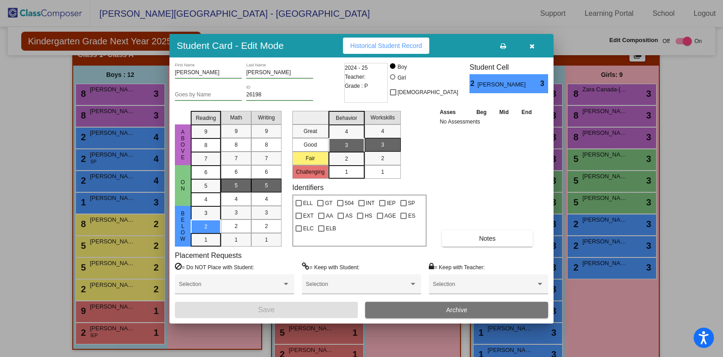
click at [344, 171] on div "1" at bounding box center [347, 172] width 18 height 14
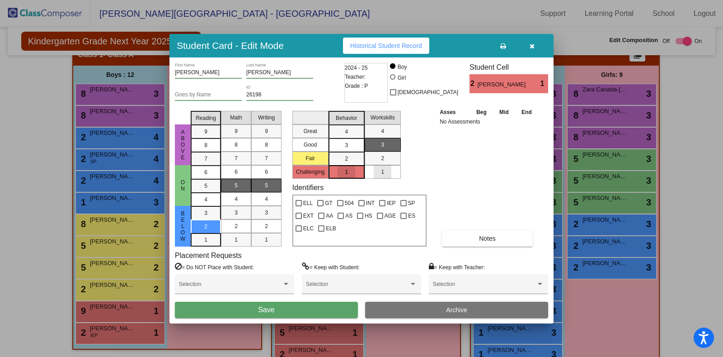
click at [377, 171] on div "1" at bounding box center [383, 172] width 18 height 14
click at [264, 296] on div "Selection" at bounding box center [234, 288] width 119 height 28
click at [267, 297] on div "Selection" at bounding box center [234, 288] width 119 height 28
click at [275, 302] on button "Save" at bounding box center [266, 309] width 183 height 16
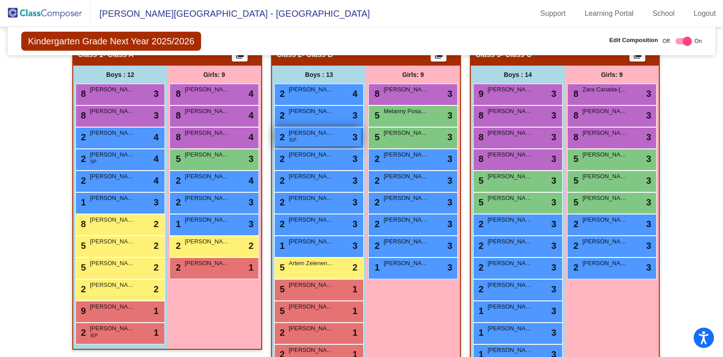
click at [316, 134] on span "[PERSON_NAME]" at bounding box center [311, 132] width 45 height 9
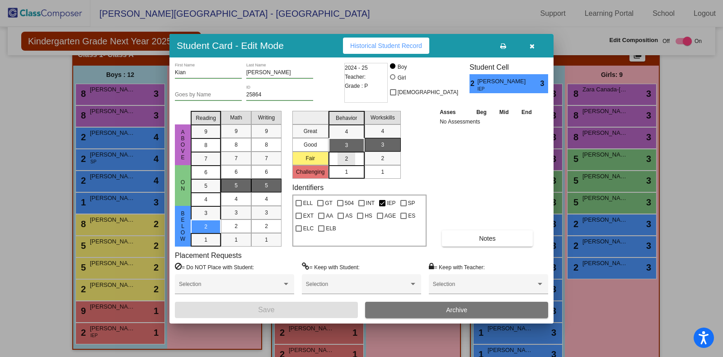
click at [350, 159] on div "2" at bounding box center [347, 159] width 18 height 14
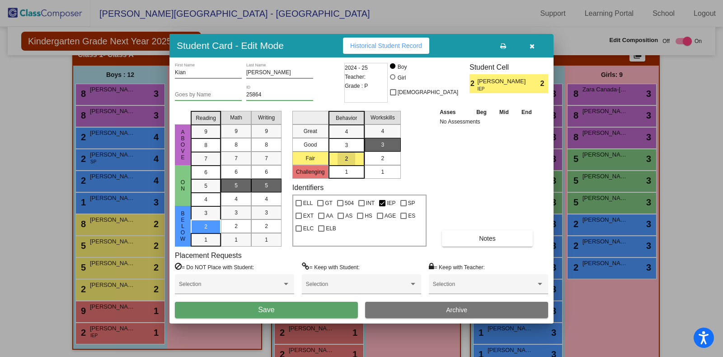
click at [383, 161] on span "2" at bounding box center [382, 158] width 3 height 8
click at [304, 322] on div "Kian First Name Hashemi-Sohi Last Name Goes by Name 25864 ID 2024 - 25 Teacher:…" at bounding box center [361, 190] width 384 height 266
click at [294, 314] on button "Save" at bounding box center [266, 309] width 183 height 16
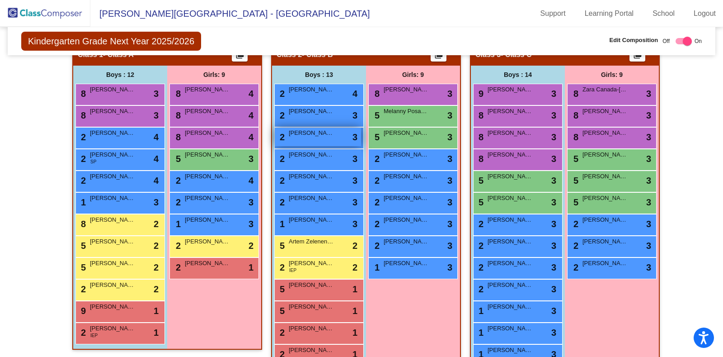
click at [316, 141] on div "2 Liam Kolea lock do_not_disturb_alt 3" at bounding box center [318, 136] width 86 height 19
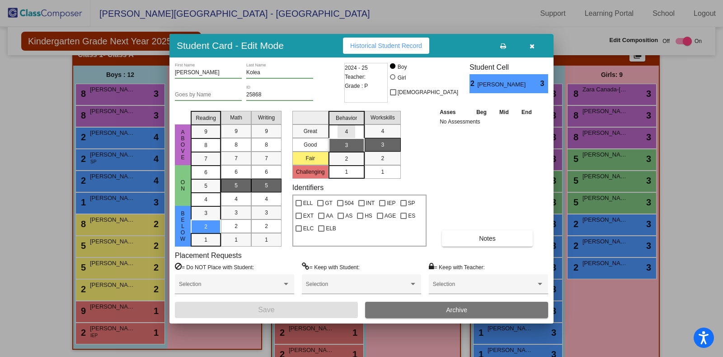
click at [355, 135] on mat-list-option "4" at bounding box center [347, 131] width 36 height 14
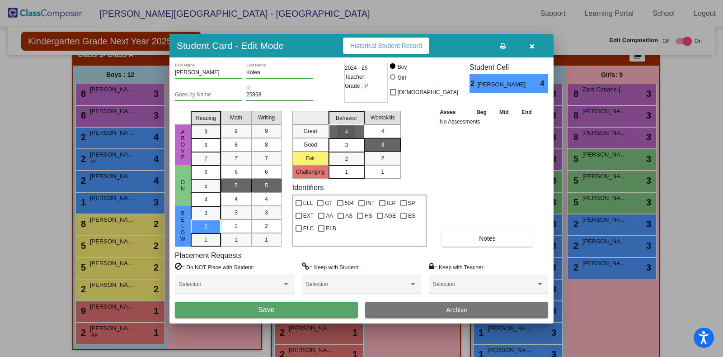
click at [378, 130] on div "4" at bounding box center [383, 131] width 18 height 14
click at [301, 315] on button "Save" at bounding box center [266, 309] width 183 height 16
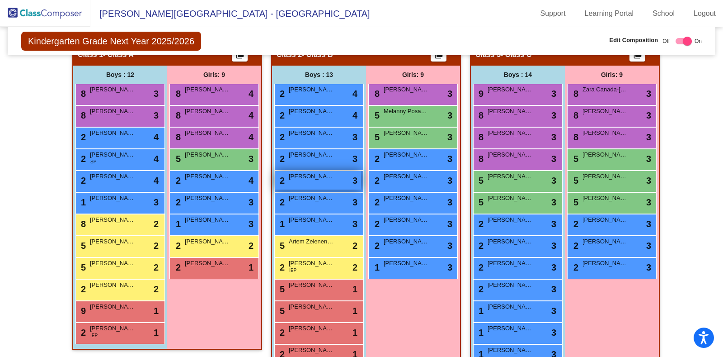
click at [309, 178] on span "[PERSON_NAME]" at bounding box center [311, 176] width 45 height 9
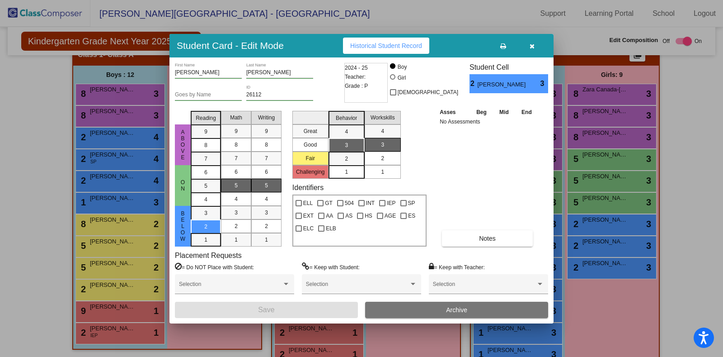
click at [391, 151] on div "2" at bounding box center [383, 158] width 18 height 14
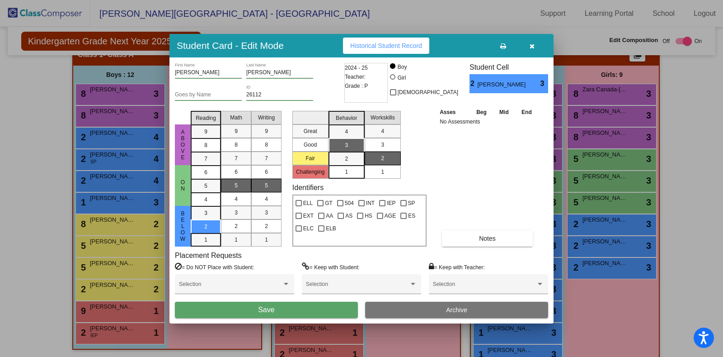
click at [311, 309] on button "Save" at bounding box center [266, 309] width 183 height 16
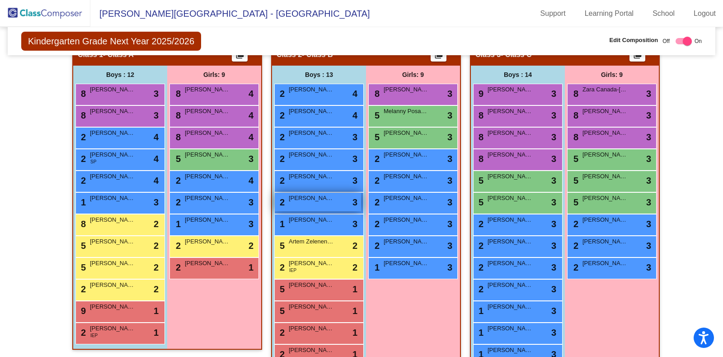
click at [310, 195] on span "[PERSON_NAME]" at bounding box center [311, 197] width 45 height 9
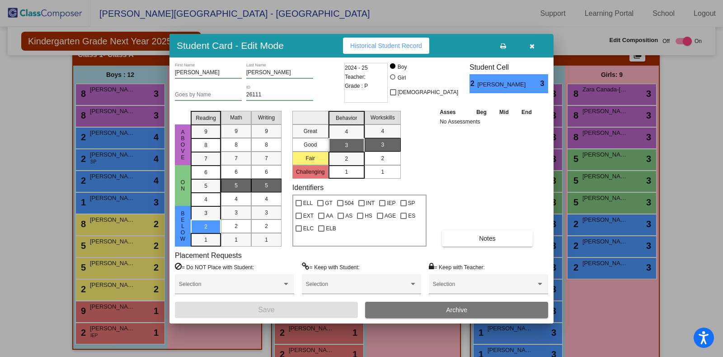
click at [384, 155] on span "2" at bounding box center [382, 158] width 3 height 8
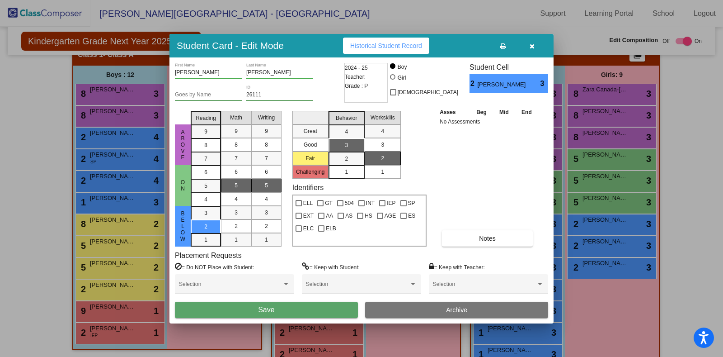
click at [315, 314] on button "Save" at bounding box center [266, 309] width 183 height 16
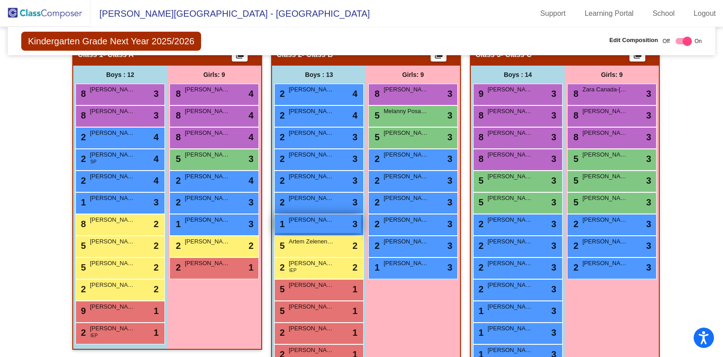
click at [317, 215] on span "[PERSON_NAME]" at bounding box center [311, 219] width 45 height 9
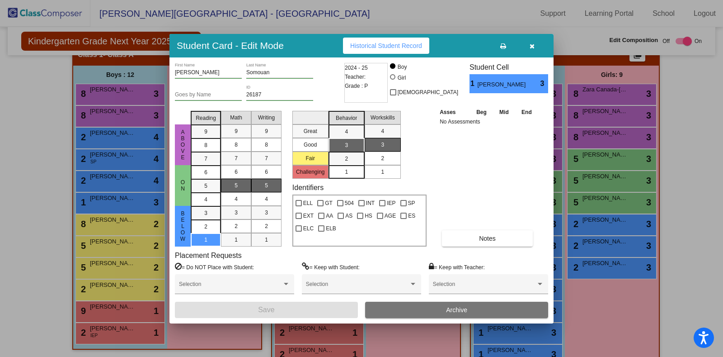
click at [382, 154] on span "2" at bounding box center [382, 158] width 3 height 8
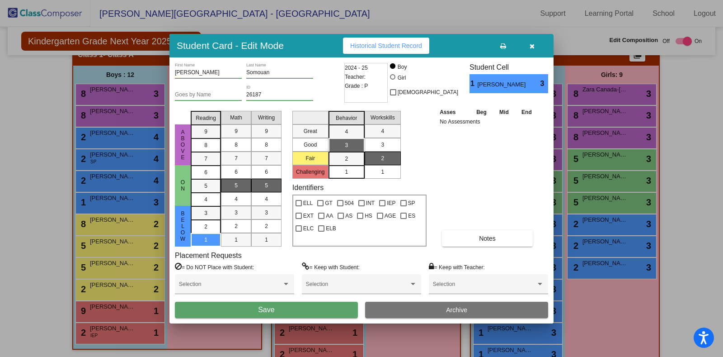
click at [294, 310] on button "Save" at bounding box center [266, 309] width 183 height 16
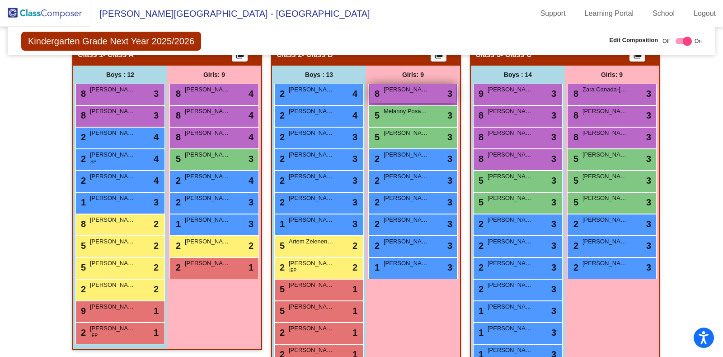
click at [409, 95] on div "8 Rosalina Davis lock do_not_disturb_alt 3" at bounding box center [413, 93] width 86 height 19
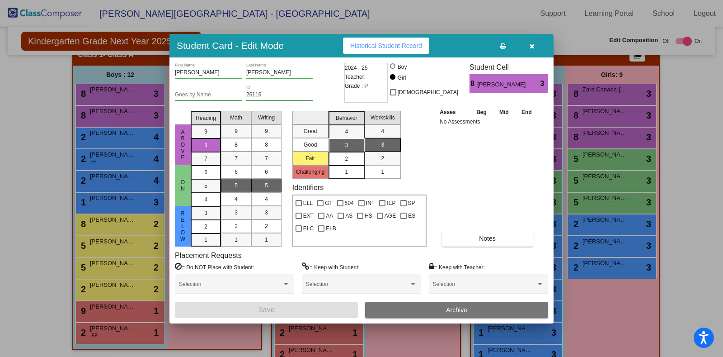
click at [351, 156] on div "2" at bounding box center [347, 159] width 18 height 14
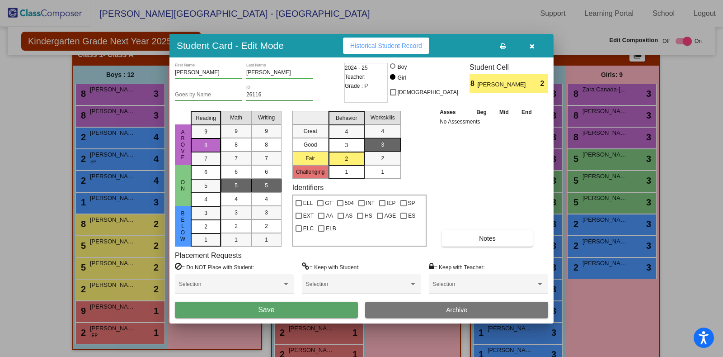
click at [322, 308] on button "Save" at bounding box center [266, 309] width 183 height 16
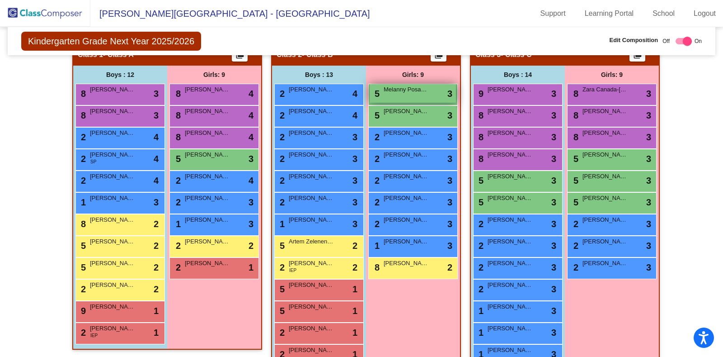
click at [420, 100] on div "5 Melanny Posadras Yepez lock do_not_disturb_alt 3" at bounding box center [413, 93] width 86 height 19
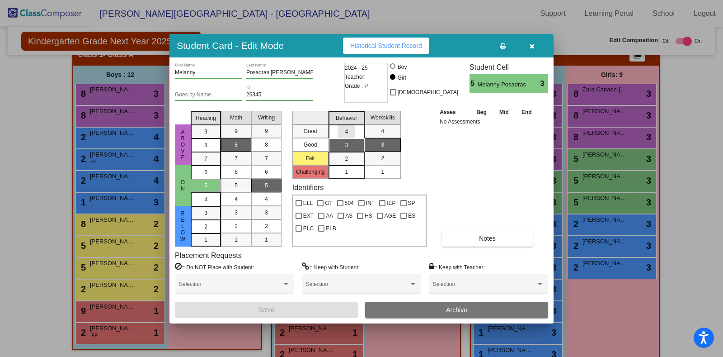
click at [340, 130] on div "4" at bounding box center [347, 132] width 18 height 14
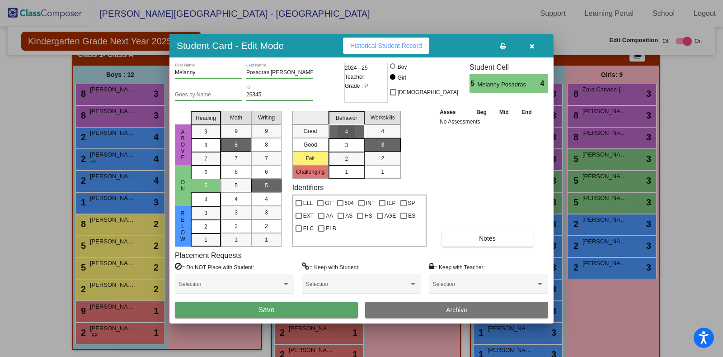
click at [358, 131] on mat-list-option "4" at bounding box center [347, 131] width 36 height 14
click at [373, 130] on mat-list-option "4" at bounding box center [383, 131] width 36 height 14
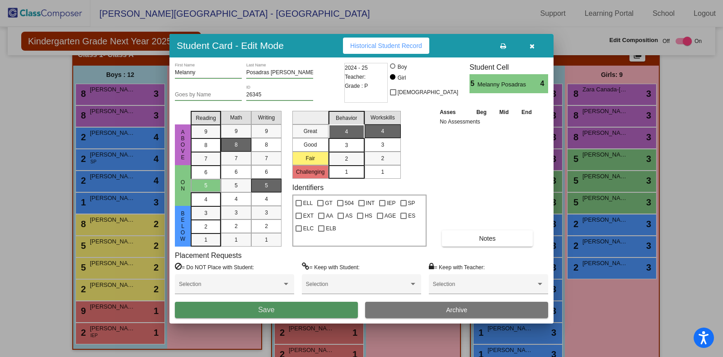
click at [301, 315] on button "Save" at bounding box center [266, 309] width 183 height 16
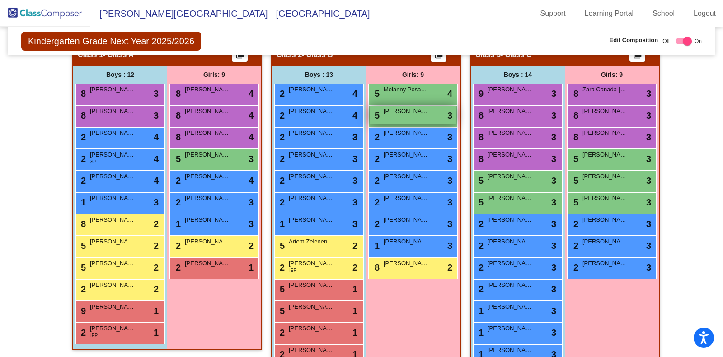
click at [407, 119] on div "5 Aria Singhal lock do_not_disturb_alt 3" at bounding box center [413, 115] width 86 height 19
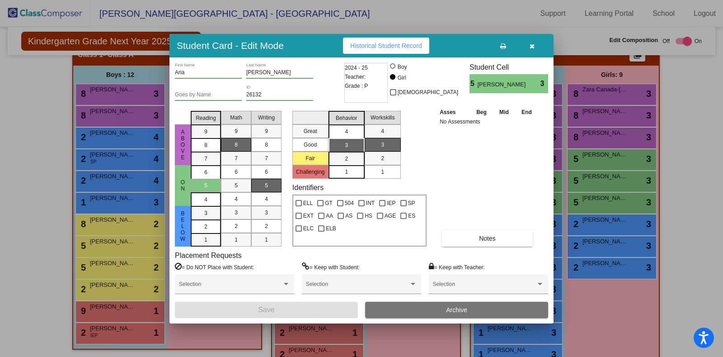
click at [338, 134] on div "4" at bounding box center [347, 132] width 18 height 14
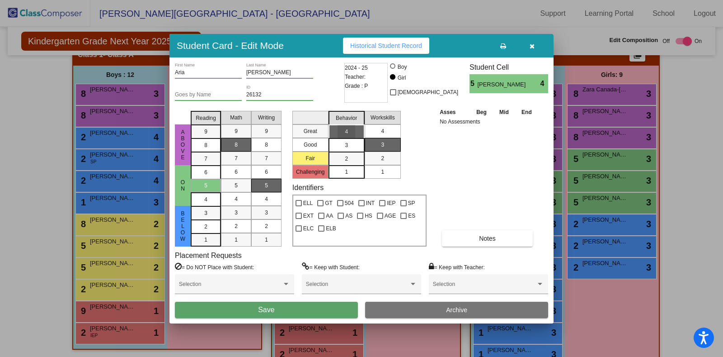
click at [394, 126] on mat-list-option "4" at bounding box center [383, 131] width 36 height 14
click at [301, 316] on button "Save" at bounding box center [266, 309] width 183 height 16
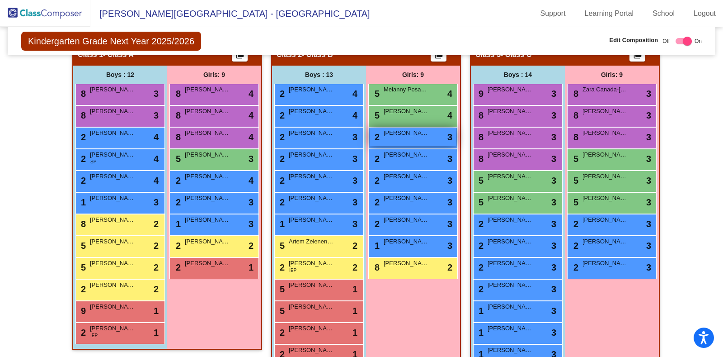
click at [394, 136] on div "2 Bailey Beynon lock do_not_disturb_alt 3" at bounding box center [413, 136] width 86 height 19
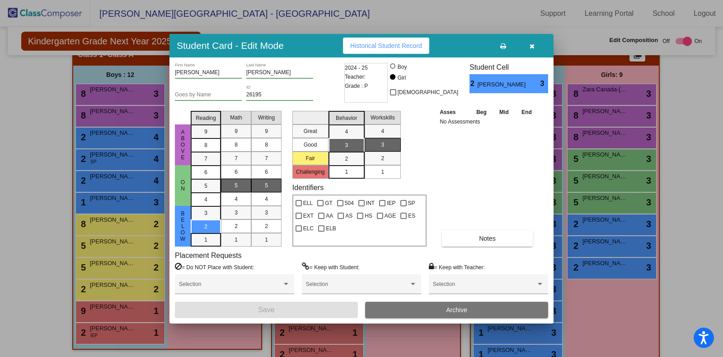
click at [342, 170] on div "1" at bounding box center [347, 172] width 18 height 14
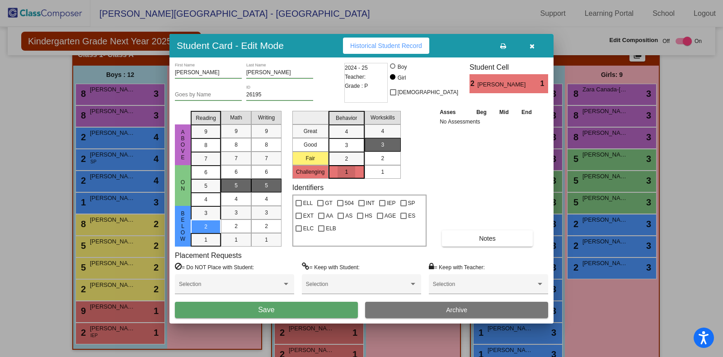
click at [386, 153] on div "2" at bounding box center [383, 158] width 18 height 14
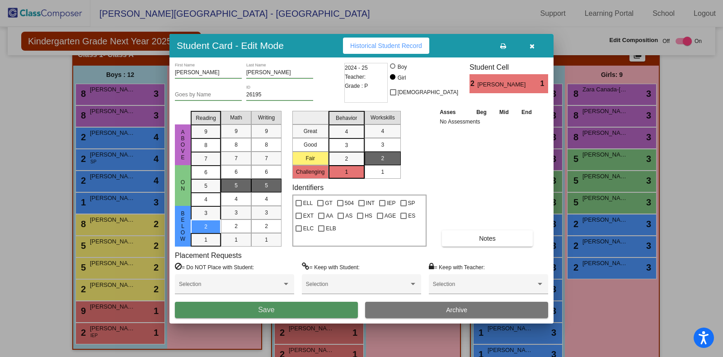
click at [305, 312] on button "Save" at bounding box center [266, 309] width 183 height 16
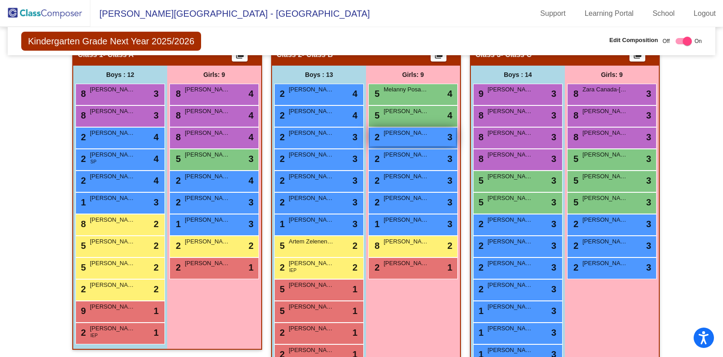
click at [392, 141] on div "2 Avery Ernst lock do_not_disturb_alt 3" at bounding box center [413, 136] width 86 height 19
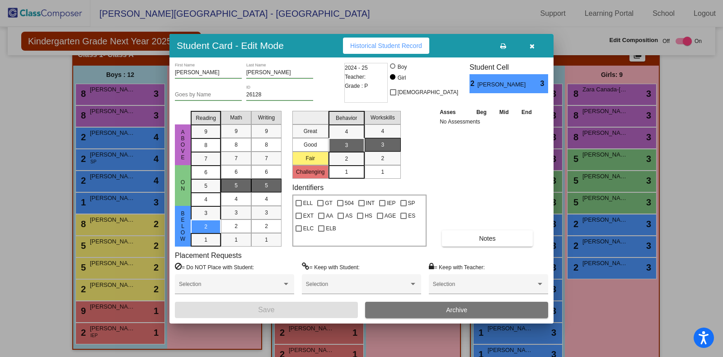
click at [536, 43] on button "button" at bounding box center [532, 46] width 29 height 16
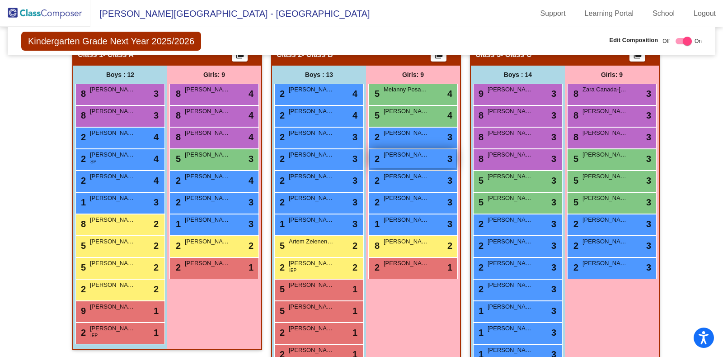
click at [409, 155] on span "[PERSON_NAME]" at bounding box center [406, 154] width 45 height 9
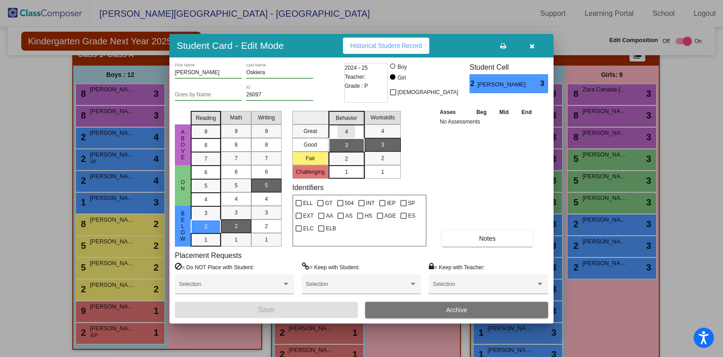
click at [347, 125] on div "4" at bounding box center [347, 132] width 18 height 14
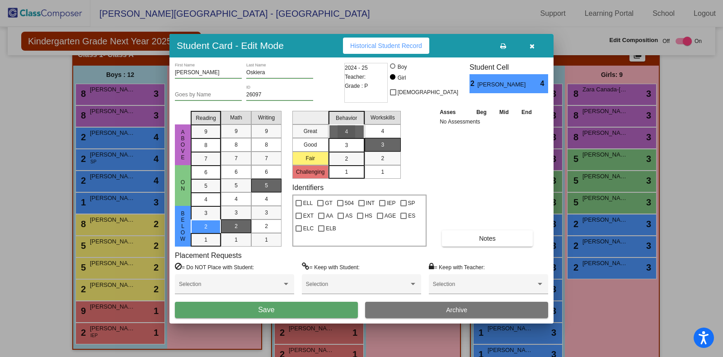
click at [372, 126] on mat-list-option "4" at bounding box center [383, 131] width 36 height 14
click at [300, 310] on button "Save" at bounding box center [266, 309] width 183 height 16
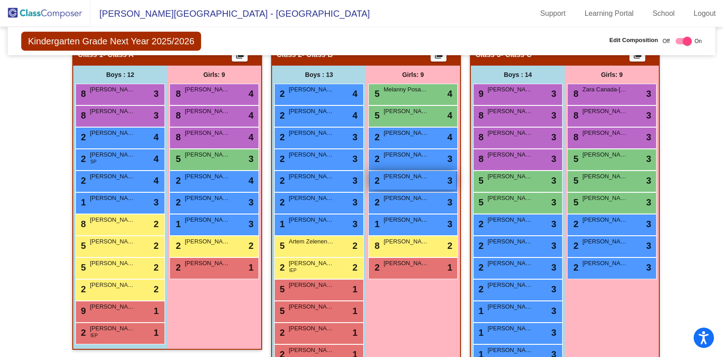
click at [402, 179] on span "[PERSON_NAME]" at bounding box center [406, 176] width 45 height 9
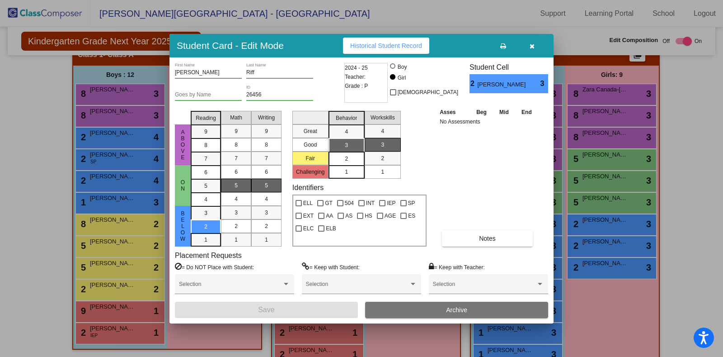
click at [353, 159] on div "2" at bounding box center [347, 159] width 18 height 14
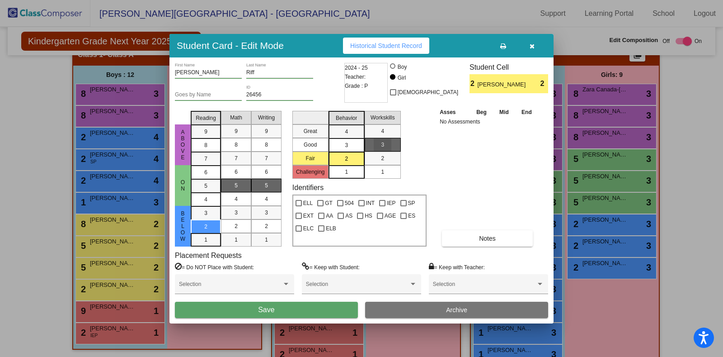
click at [387, 141] on div "3" at bounding box center [383, 145] width 18 height 14
click at [302, 307] on button "Save" at bounding box center [266, 309] width 183 height 16
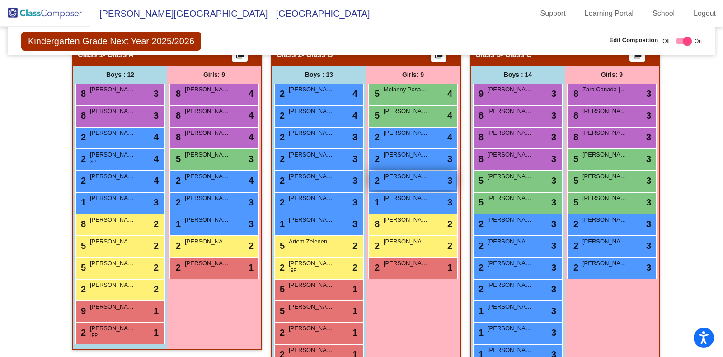
click at [414, 179] on span "[PERSON_NAME]" at bounding box center [406, 176] width 45 height 9
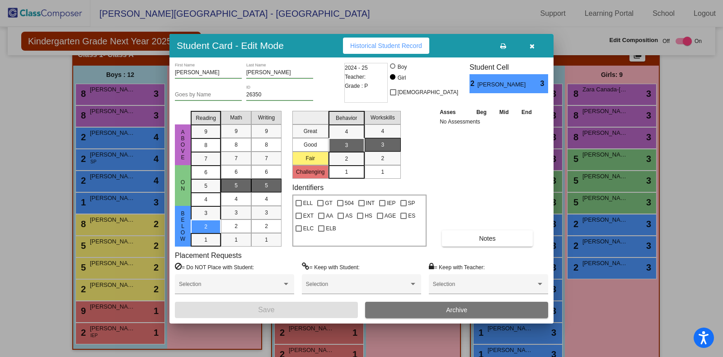
click at [542, 46] on button "button" at bounding box center [532, 46] width 29 height 16
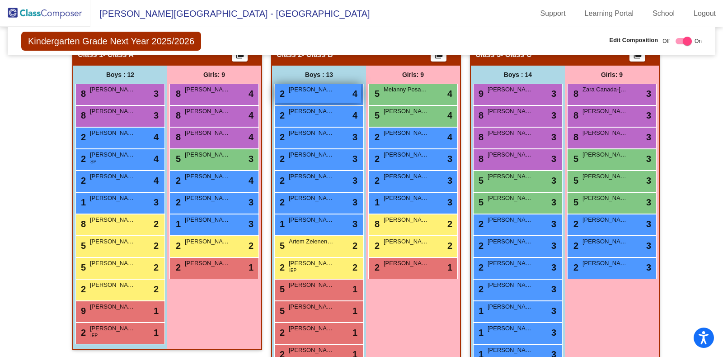
click at [309, 89] on span "[PERSON_NAME]" at bounding box center [311, 89] width 45 height 9
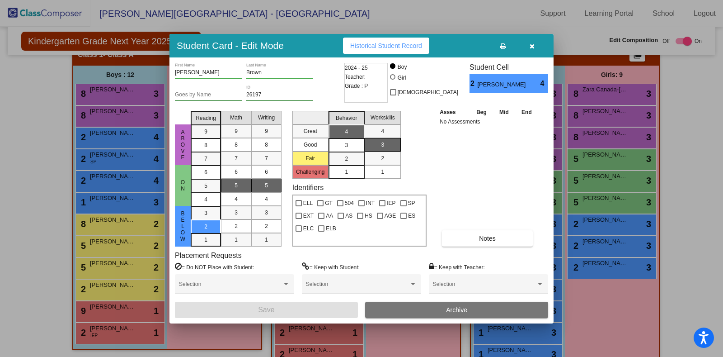
click at [532, 46] on icon "button" at bounding box center [532, 46] width 5 height 6
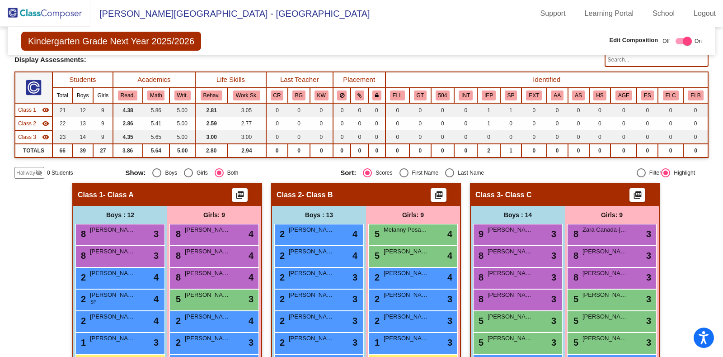
scroll to position [0, 0]
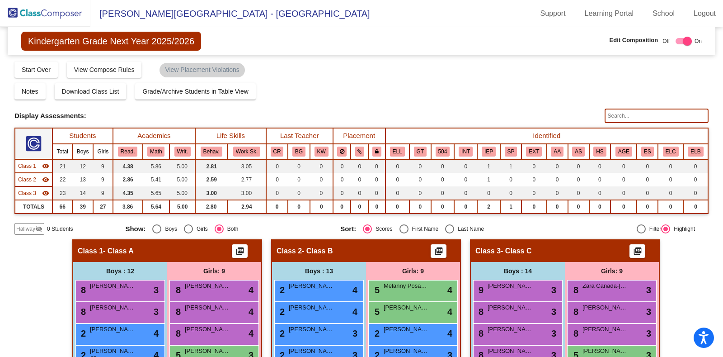
drag, startPoint x: 717, startPoint y: 58, endPoint x: 723, endPoint y: 101, distance: 43.7
click at [723, 101] on mat-sidenav-content "Kindergarten Grade Next Year 2025/2026 Edit Composition Off On Incoming Digital…" at bounding box center [361, 191] width 723 height 329
click at [500, 89] on div "Notes Download Class List Import Students Grade/Archive Students in Table View …" at bounding box center [361, 91] width 694 height 16
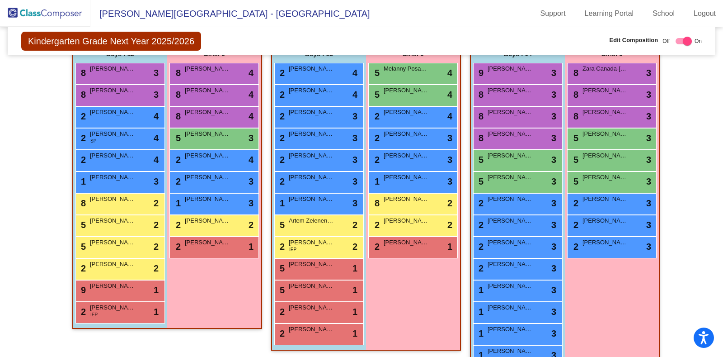
scroll to position [240, 0]
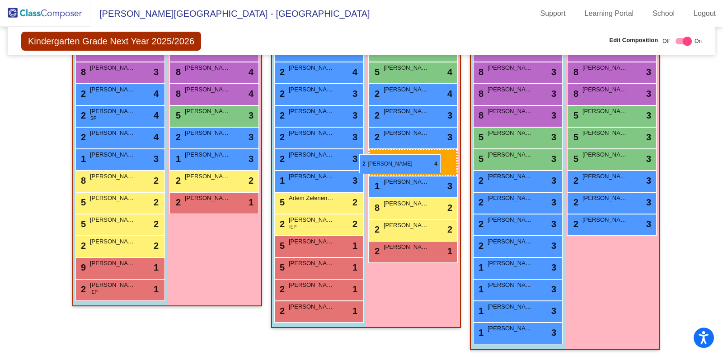
drag, startPoint x: 217, startPoint y: 136, endPoint x: 361, endPoint y: 155, distance: 144.9
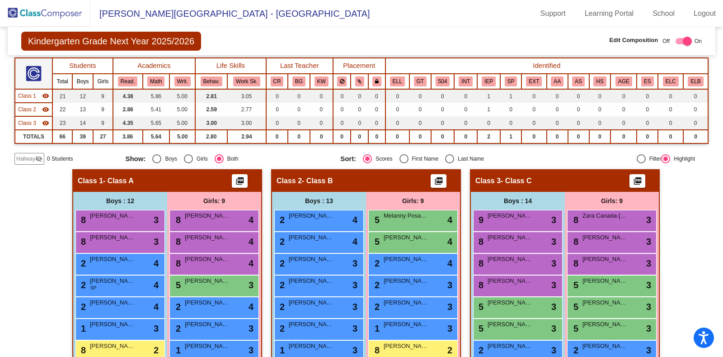
scroll to position [0, 0]
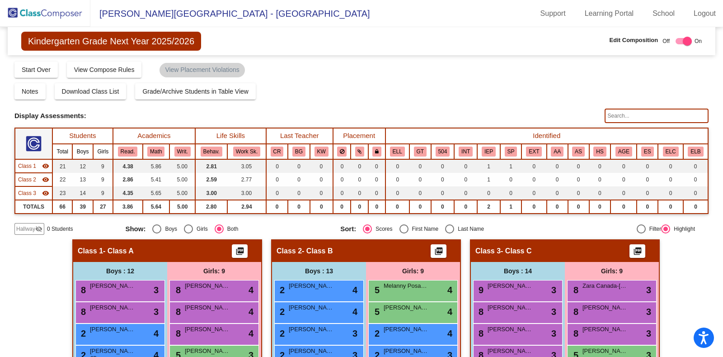
click at [59, 14] on img at bounding box center [45, 13] width 90 height 27
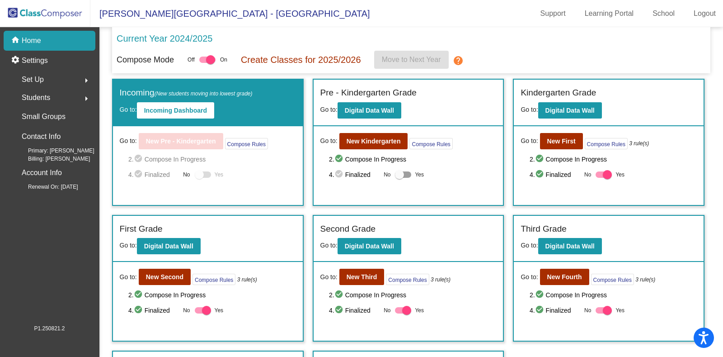
click at [64, 83] on div "Set Up arrow_right" at bounding box center [52, 80] width 86 height 18
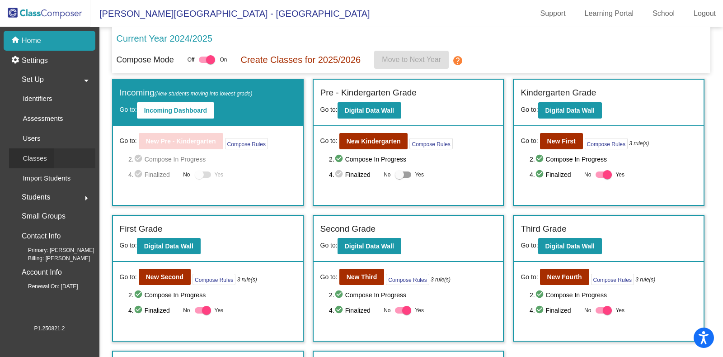
click at [54, 165] on div "Classes" at bounding box center [31, 158] width 45 height 20
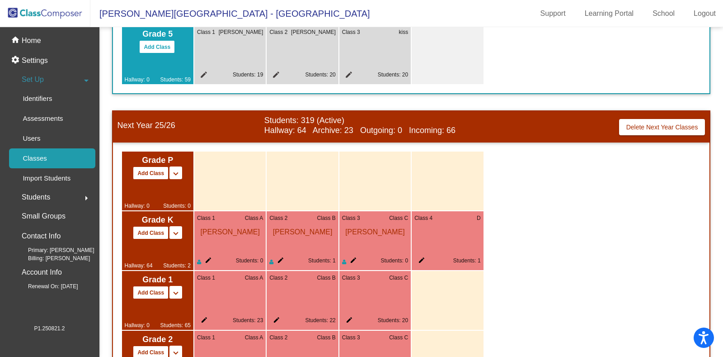
scroll to position [442, 0]
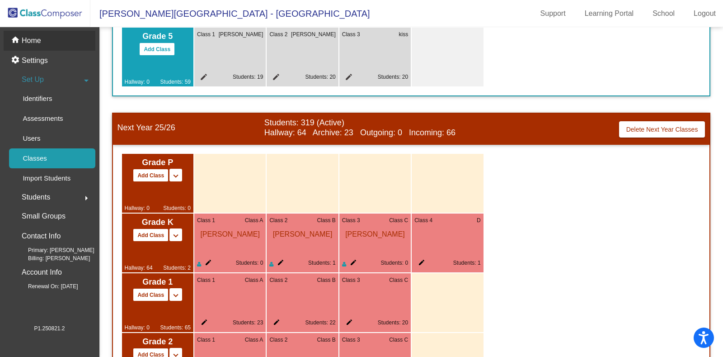
click at [48, 43] on div "home Home" at bounding box center [50, 41] width 92 height 20
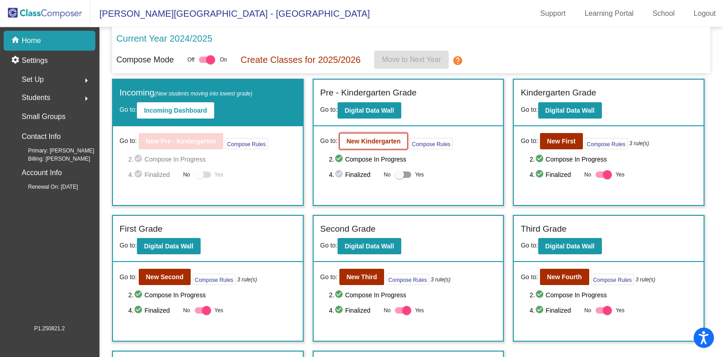
click at [386, 147] on button "New Kindergarten" at bounding box center [373, 141] width 69 height 16
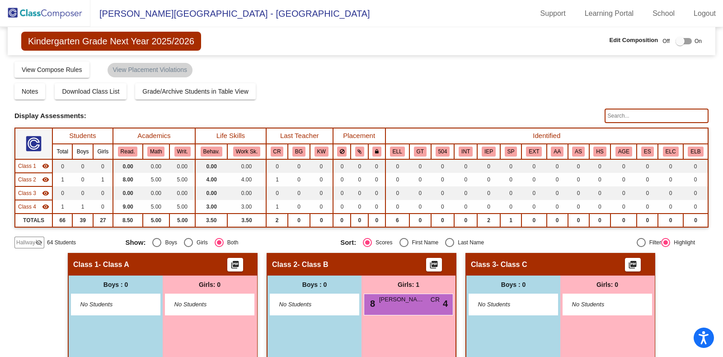
click at [25, 238] on span "Hallway" at bounding box center [25, 242] width 19 height 8
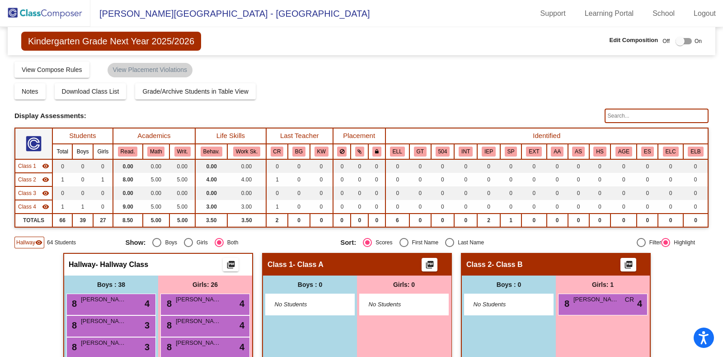
drag, startPoint x: 119, startPoint y: 308, endPoint x: 287, endPoint y: 283, distance: 169.5
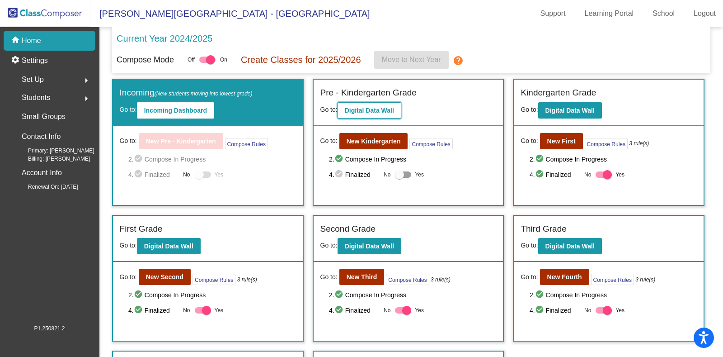
click at [362, 112] on b "Digital Data Wall" at bounding box center [369, 110] width 49 height 7
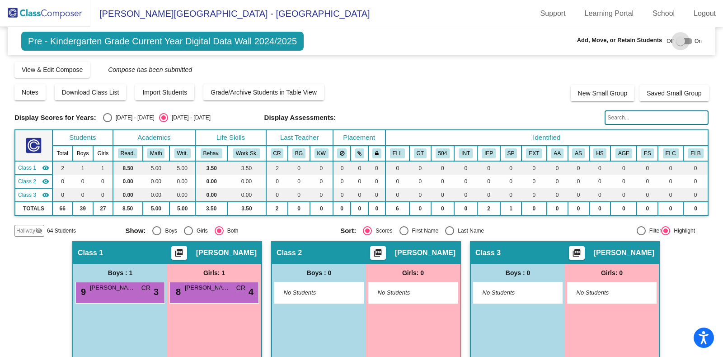
click at [682, 44] on div at bounding box center [684, 41] width 16 height 6
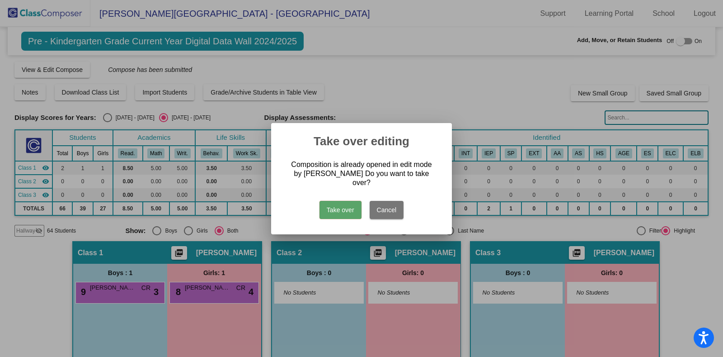
click at [348, 201] on button "Take over" at bounding box center [341, 210] width 42 height 18
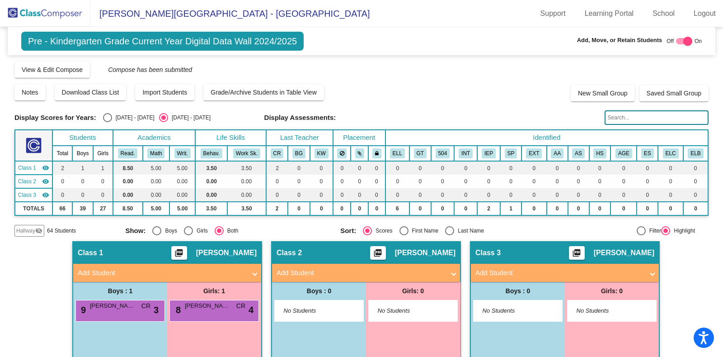
click at [38, 228] on mat-icon "visibility_off" at bounding box center [38, 230] width 7 height 7
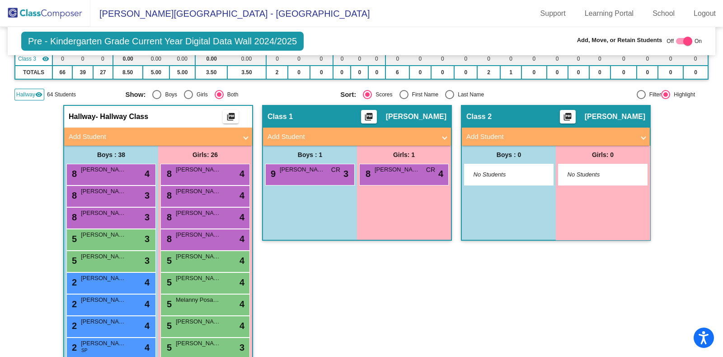
scroll to position [133, 0]
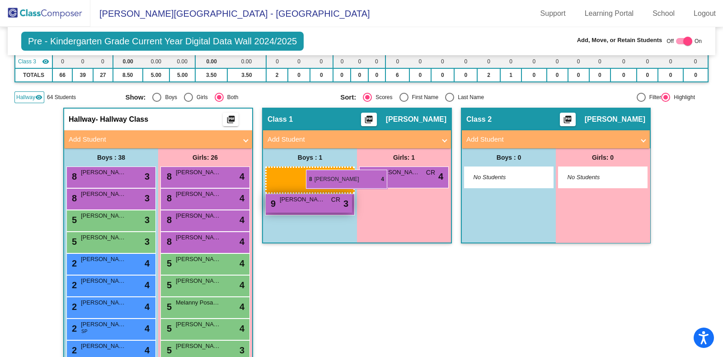
drag, startPoint x: 95, startPoint y: 170, endPoint x: 301, endPoint y: 170, distance: 205.6
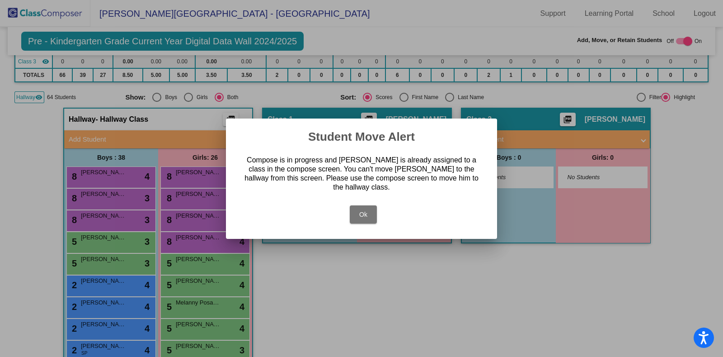
click at [367, 205] on button "Ok" at bounding box center [363, 214] width 27 height 18
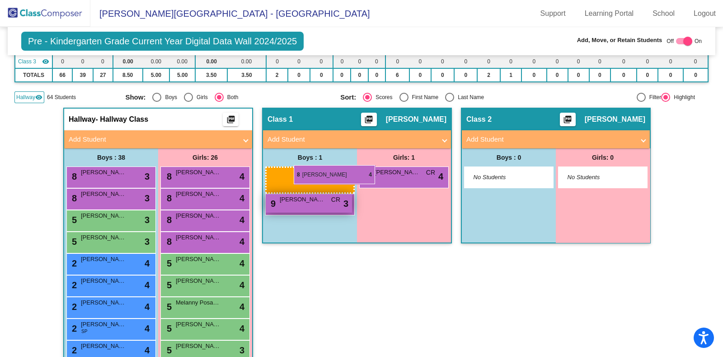
drag, startPoint x: 131, startPoint y: 172, endPoint x: 297, endPoint y: 169, distance: 165.9
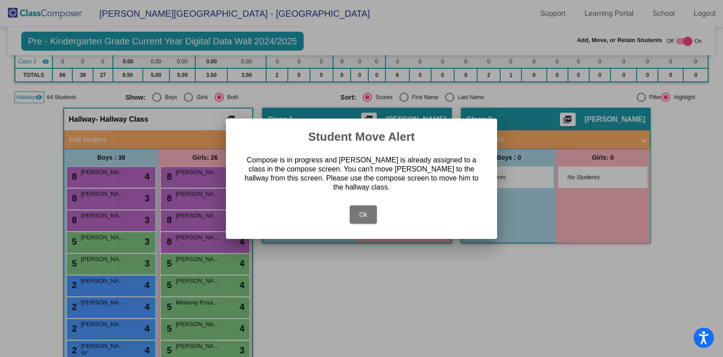
click at [357, 212] on button "Ok" at bounding box center [363, 214] width 27 height 18
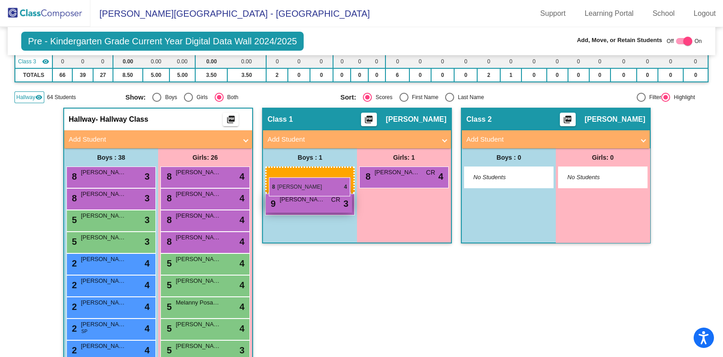
drag, startPoint x: 126, startPoint y: 175, endPoint x: 269, endPoint y: 177, distance: 142.8
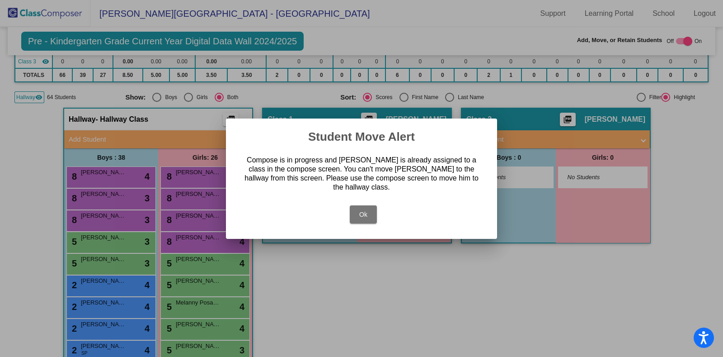
click at [368, 215] on button "Ok" at bounding box center [363, 214] width 27 height 18
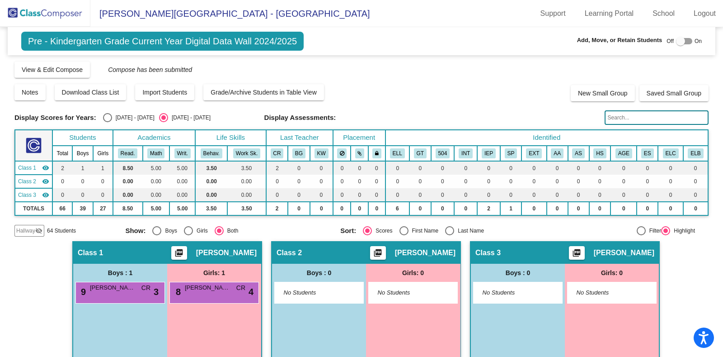
click at [36, 227] on mat-icon "visibility_off" at bounding box center [38, 230] width 7 height 7
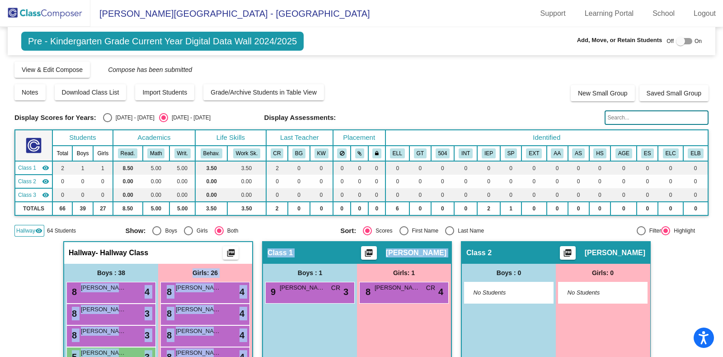
drag, startPoint x: 126, startPoint y: 293, endPoint x: 269, endPoint y: 277, distance: 143.7
click at [197, 286] on span "[PERSON_NAME]" at bounding box center [198, 287] width 45 height 9
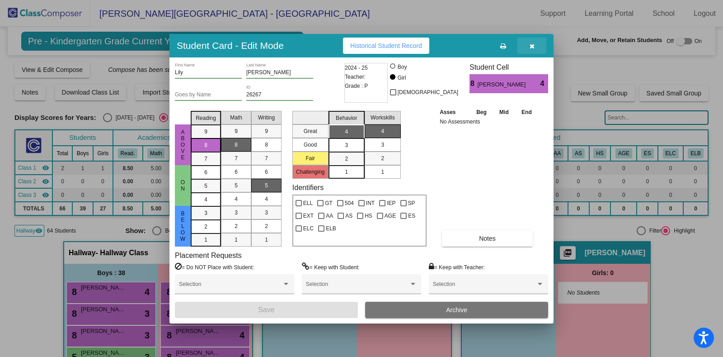
click at [527, 52] on button "button" at bounding box center [532, 46] width 29 height 16
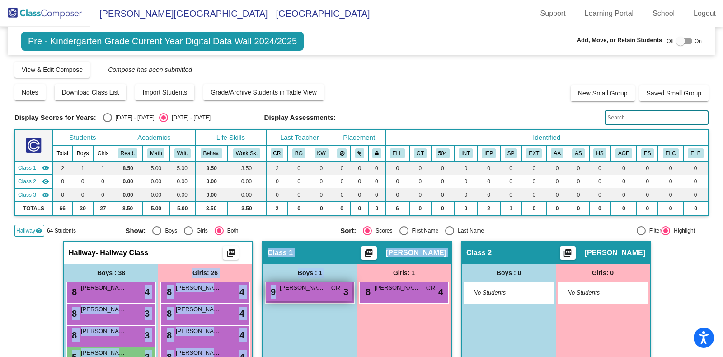
drag, startPoint x: 115, startPoint y: 285, endPoint x: 278, endPoint y: 296, distance: 163.0
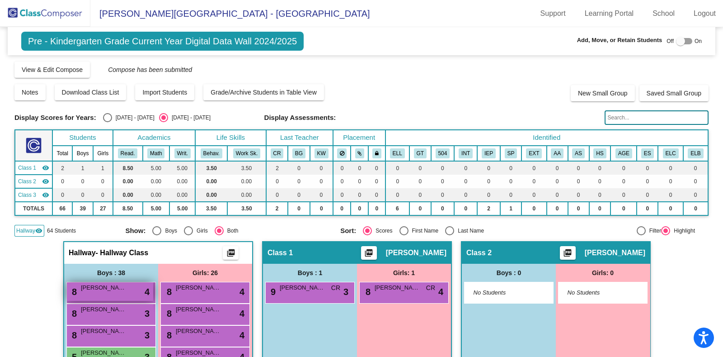
click at [138, 292] on div "8 Christopher Samsoe lock do_not_disturb_alt 4" at bounding box center [110, 291] width 86 height 19
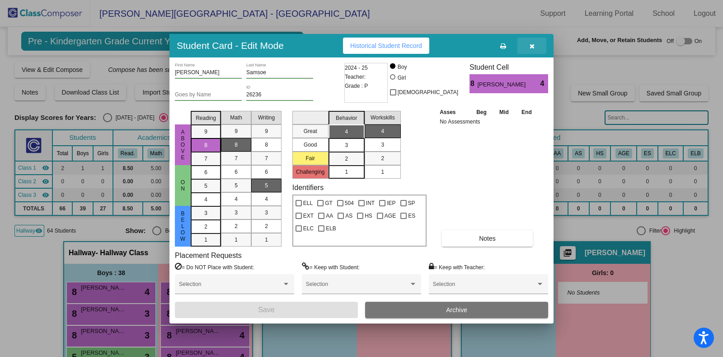
click at [530, 45] on icon "button" at bounding box center [532, 46] width 5 height 6
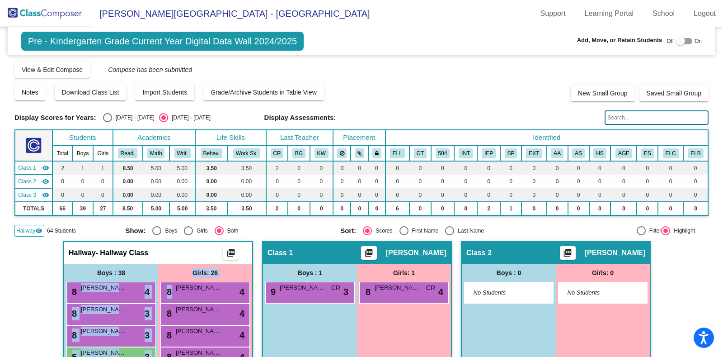
drag, startPoint x: 109, startPoint y: 293, endPoint x: 301, endPoint y: 242, distance: 199.2
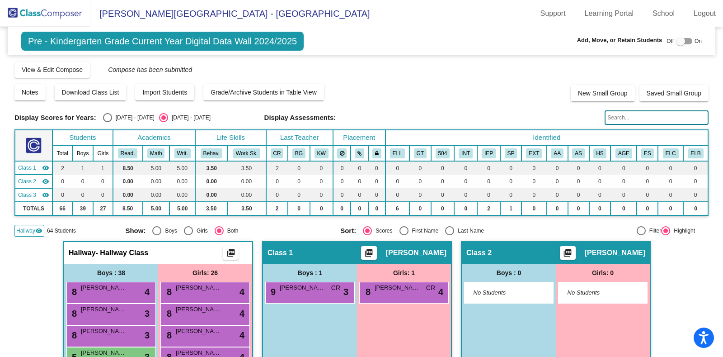
click at [679, 47] on div "Pre - Kindergarten Grade Current Year Digital Data Wall 2024/2025 Add, Move, or…" at bounding box center [362, 41] width 708 height 28
click at [679, 42] on div at bounding box center [680, 41] width 9 height 9
checkbox input "true"
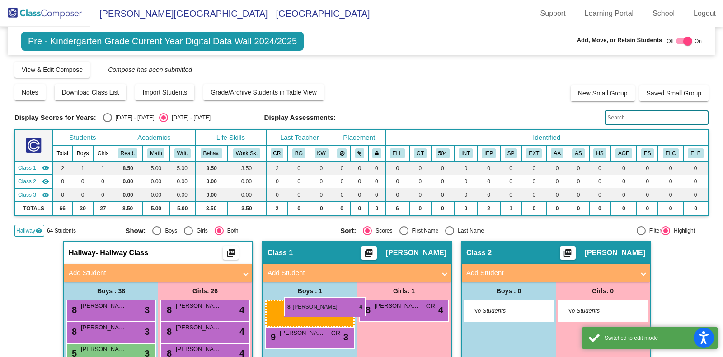
drag, startPoint x: 112, startPoint y: 306, endPoint x: 285, endPoint y: 297, distance: 172.9
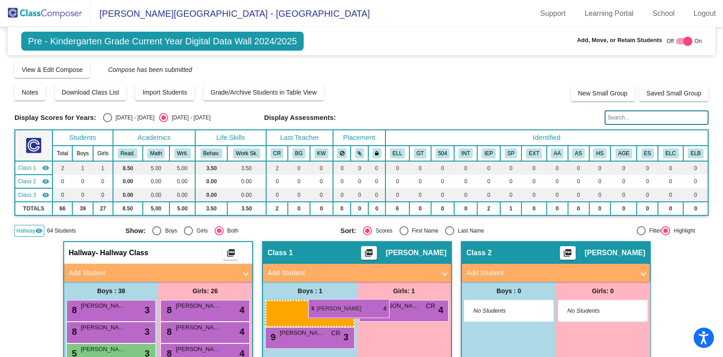
drag, startPoint x: 97, startPoint y: 304, endPoint x: 308, endPoint y: 296, distance: 210.7
drag, startPoint x: 113, startPoint y: 308, endPoint x: 275, endPoint y: 307, distance: 162.7
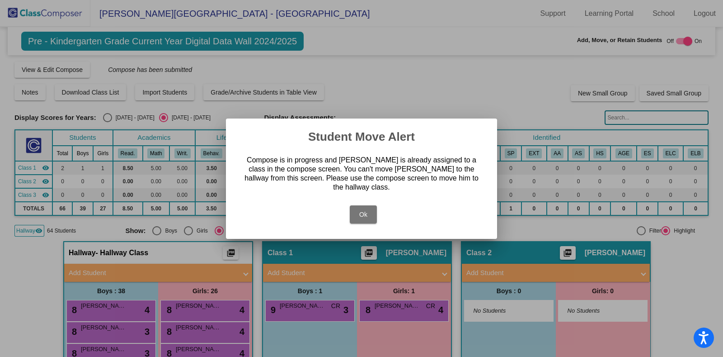
click at [367, 205] on button "Ok" at bounding box center [363, 214] width 27 height 18
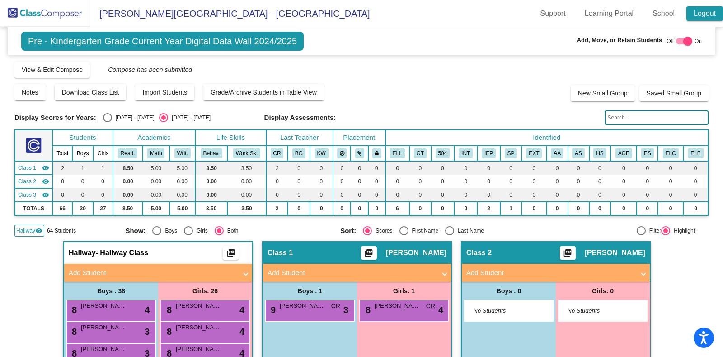
click at [701, 19] on link "Logout" at bounding box center [705, 13] width 37 height 14
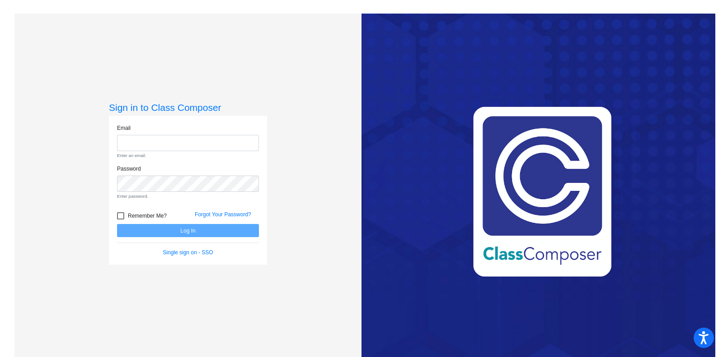
click at [386, 118] on div "Love Class Composer? Share it with a friend! If you're happy with Class Compose…" at bounding box center [539, 192] width 354 height 357
click at [144, 136] on input "email" at bounding box center [188, 143] width 142 height 17
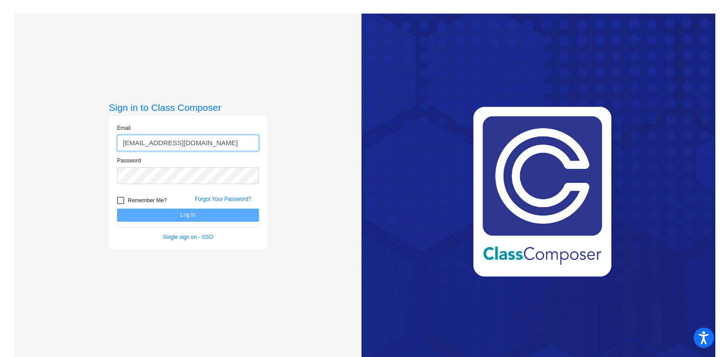
type input "qshields@hhsd.org"
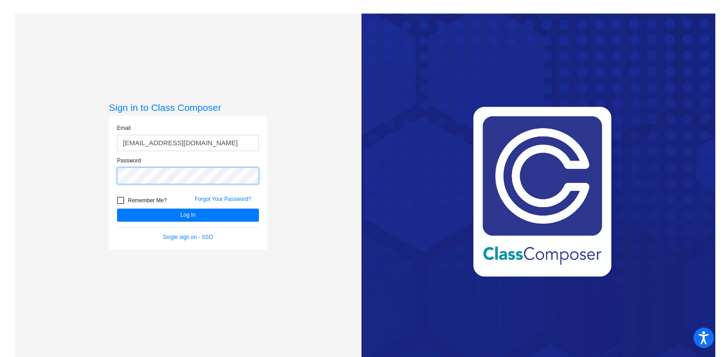
click at [117, 208] on button "Log In" at bounding box center [188, 214] width 142 height 13
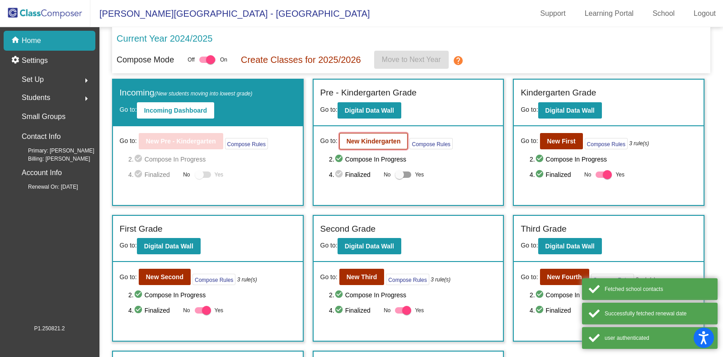
click at [372, 135] on button "New Kindergarten" at bounding box center [373, 141] width 69 height 16
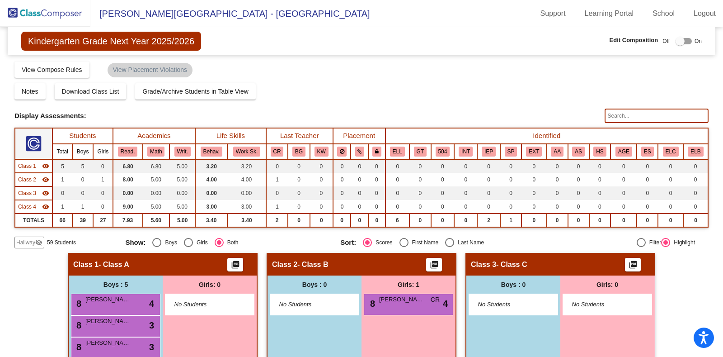
click at [52, 14] on img at bounding box center [45, 13] width 90 height 27
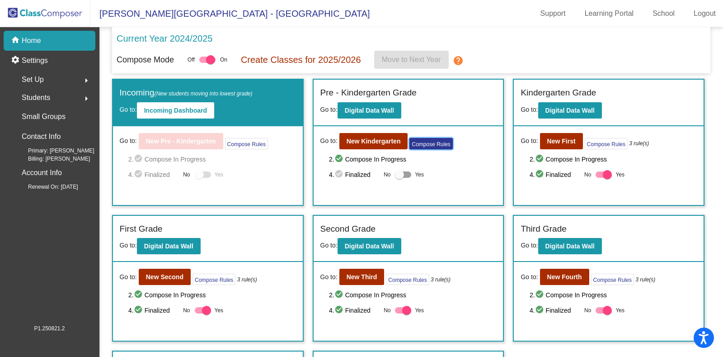
click at [440, 143] on button "Compose Rules" at bounding box center [430, 143] width 43 height 11
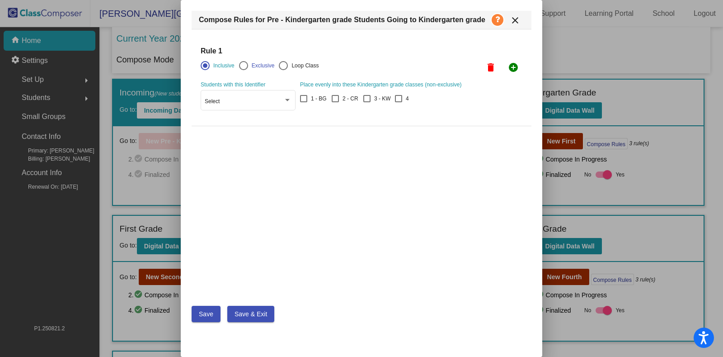
click at [515, 22] on mat-icon "close" at bounding box center [515, 20] width 11 height 11
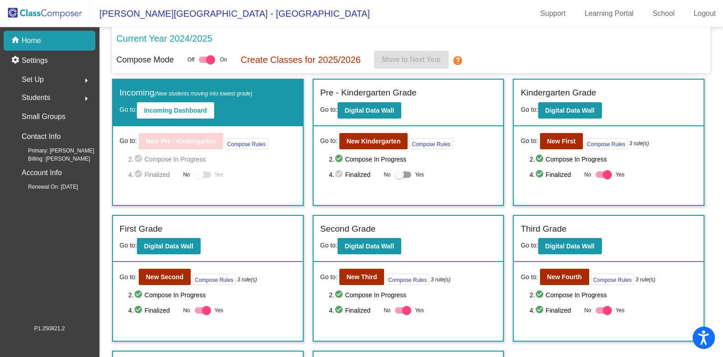
click at [707, 338] on icon "Open accessiBe: accessibility options, statement and help" at bounding box center [703, 337] width 11 height 14
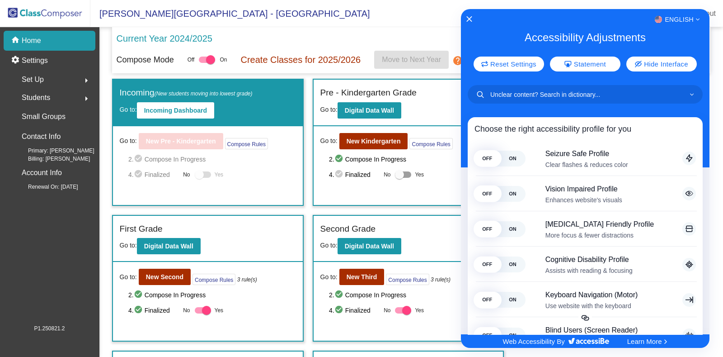
click at [468, 15] on div "English" at bounding box center [585, 20] width 249 height 12
click at [468, 16] on icon "Close Accessibility Interface" at bounding box center [469, 18] width 6 height 6
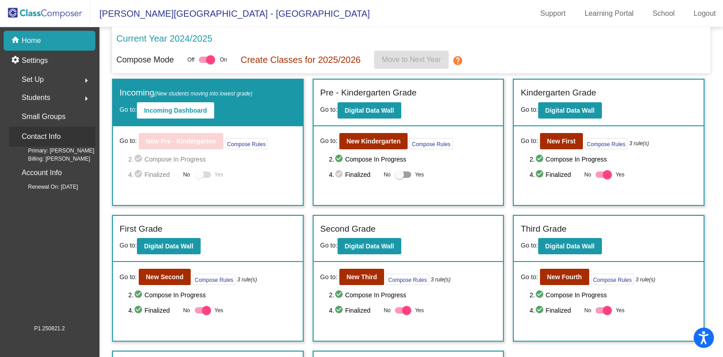
click at [47, 135] on p "Contact Info" at bounding box center [41, 136] width 39 height 13
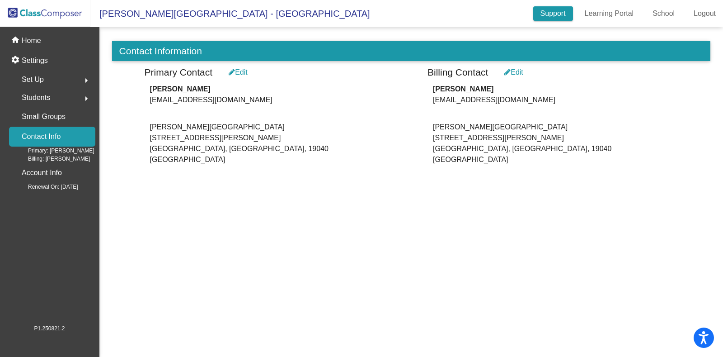
click at [559, 14] on link "Support" at bounding box center [553, 13] width 40 height 14
click at [36, 36] on p "Home" at bounding box center [31, 40] width 19 height 11
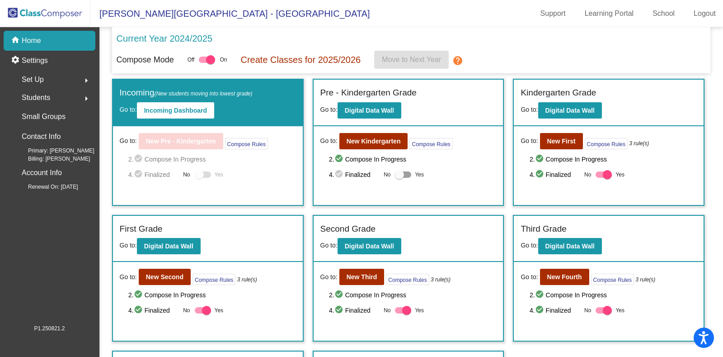
click at [61, 71] on div "Set Up arrow_right" at bounding box center [52, 80] width 86 height 18
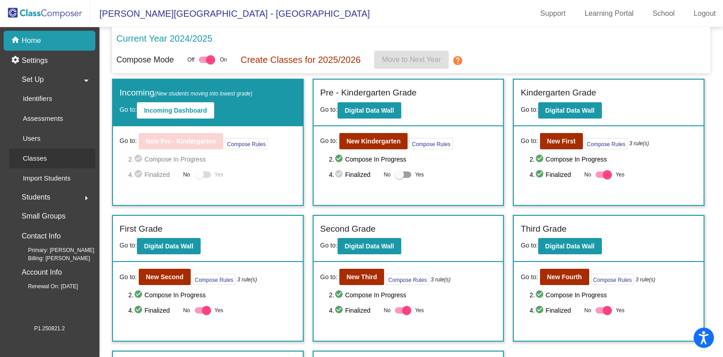
click at [53, 161] on div "Classes" at bounding box center [31, 158] width 45 height 20
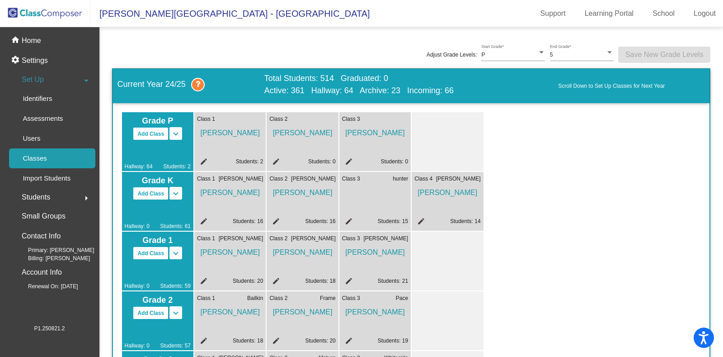
click at [48, 157] on div "Classes" at bounding box center [31, 158] width 45 height 20
click at [46, 200] on span "Students" at bounding box center [36, 197] width 28 height 13
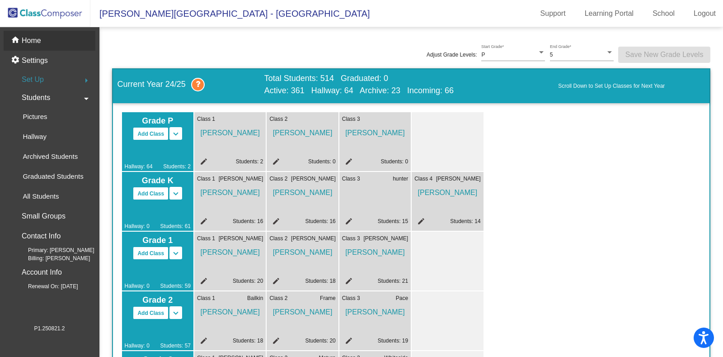
click at [34, 44] on p "Home" at bounding box center [31, 40] width 19 height 11
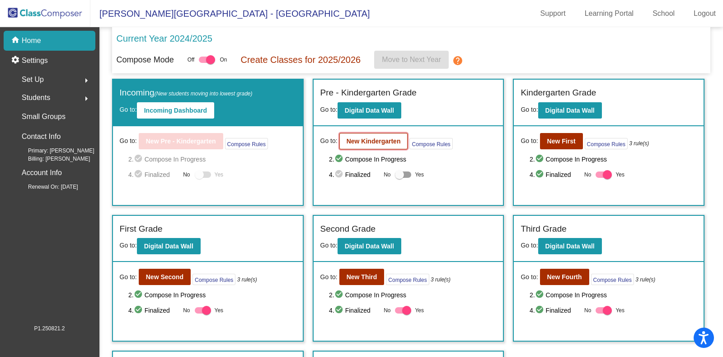
click at [375, 141] on b "New Kindergarten" at bounding box center [374, 140] width 54 height 7
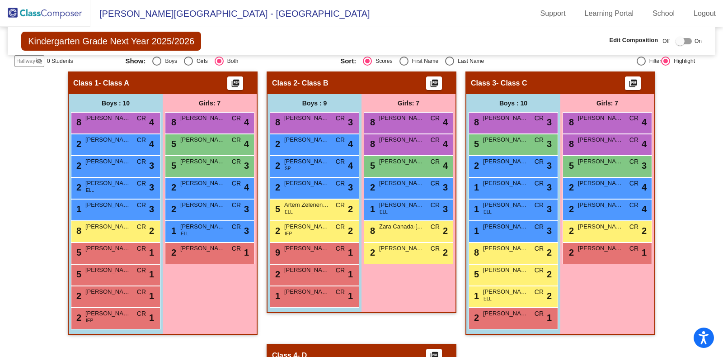
scroll to position [189, 0]
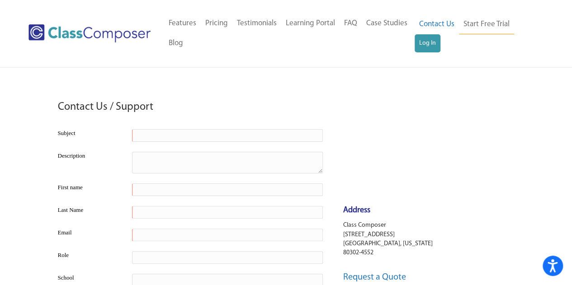
drag, startPoint x: 578, startPoint y: 69, endPoint x: 578, endPoint y: 0, distance: 69.2
click at [429, 27] on link "Contact Us" at bounding box center [436, 24] width 44 height 20
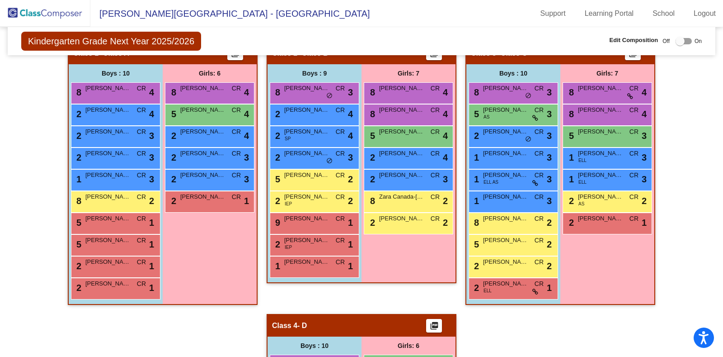
scroll to position [214, 0]
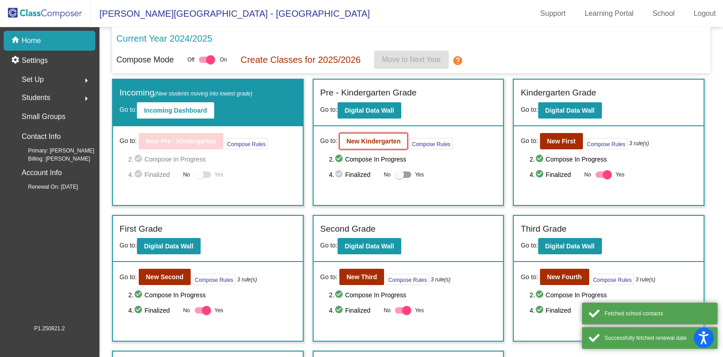
click at [343, 136] on button "New Kindergarten" at bounding box center [373, 141] width 69 height 16
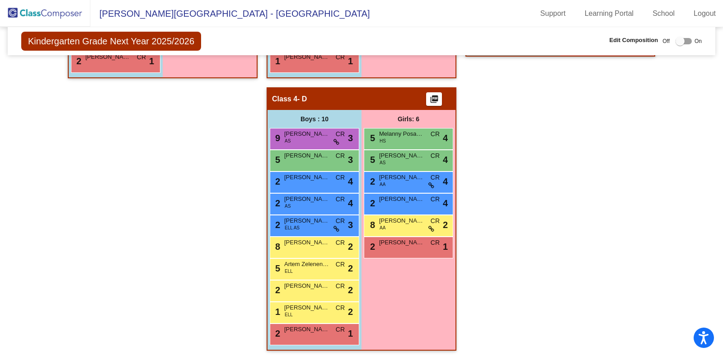
scroll to position [438, 0]
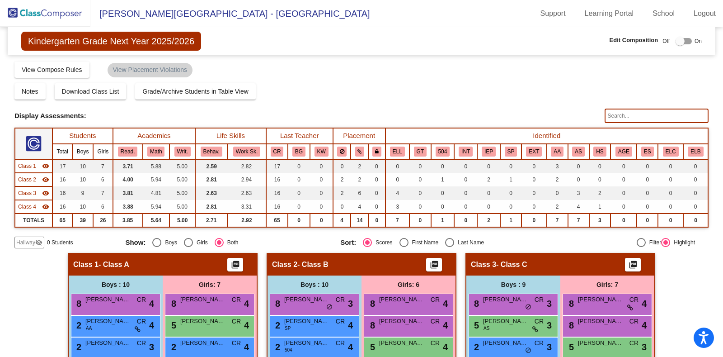
drag, startPoint x: 718, startPoint y: 75, endPoint x: 721, endPoint y: 202, distance: 127.0
click at [721, 202] on mat-sidenav-content "Kindergarten Grade Next Year 2025/2026 Edit Composition Off On Incoming Digital…" at bounding box center [361, 191] width 723 height 329
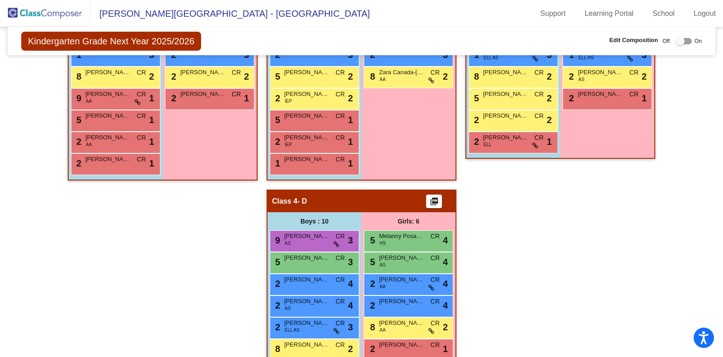
scroll to position [348, 0]
